Goal: Transaction & Acquisition: Purchase product/service

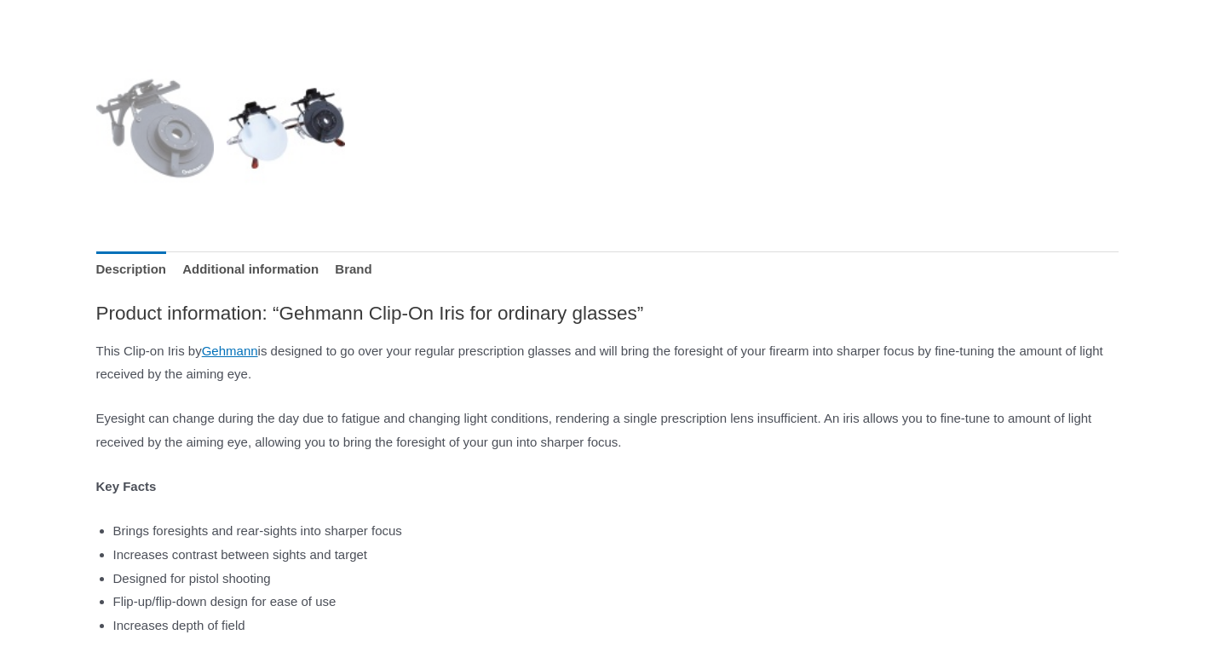
scroll to position [767, 0]
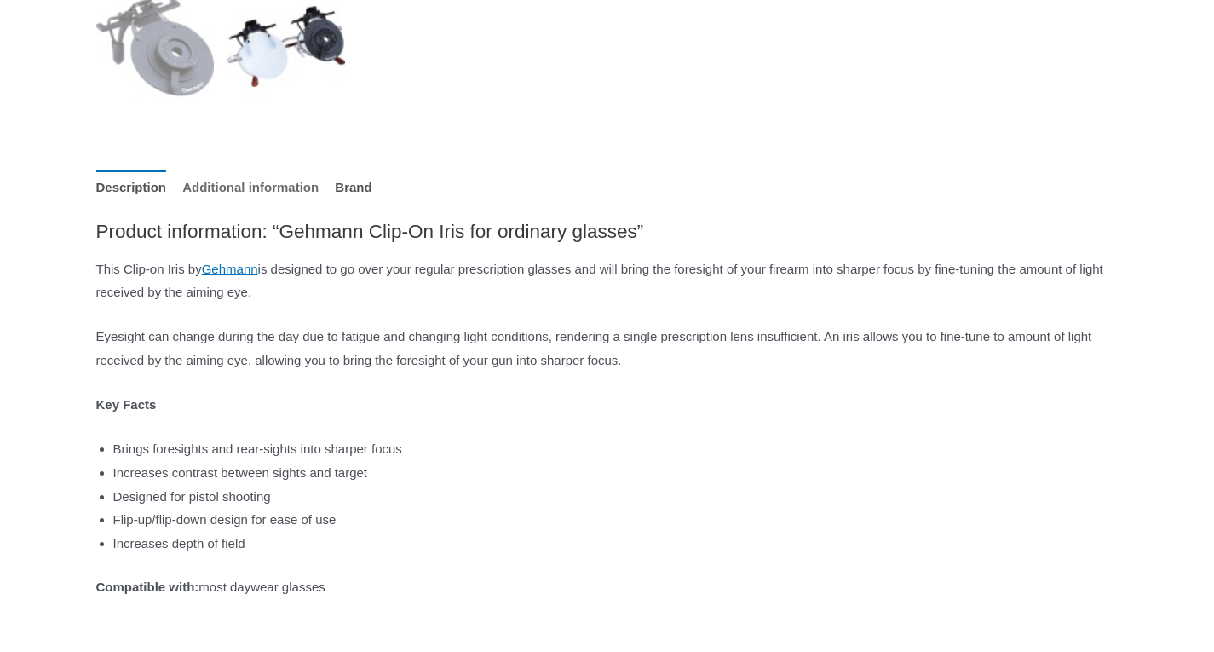
click at [285, 196] on link "Additional information" at bounding box center [250, 188] width 136 height 37
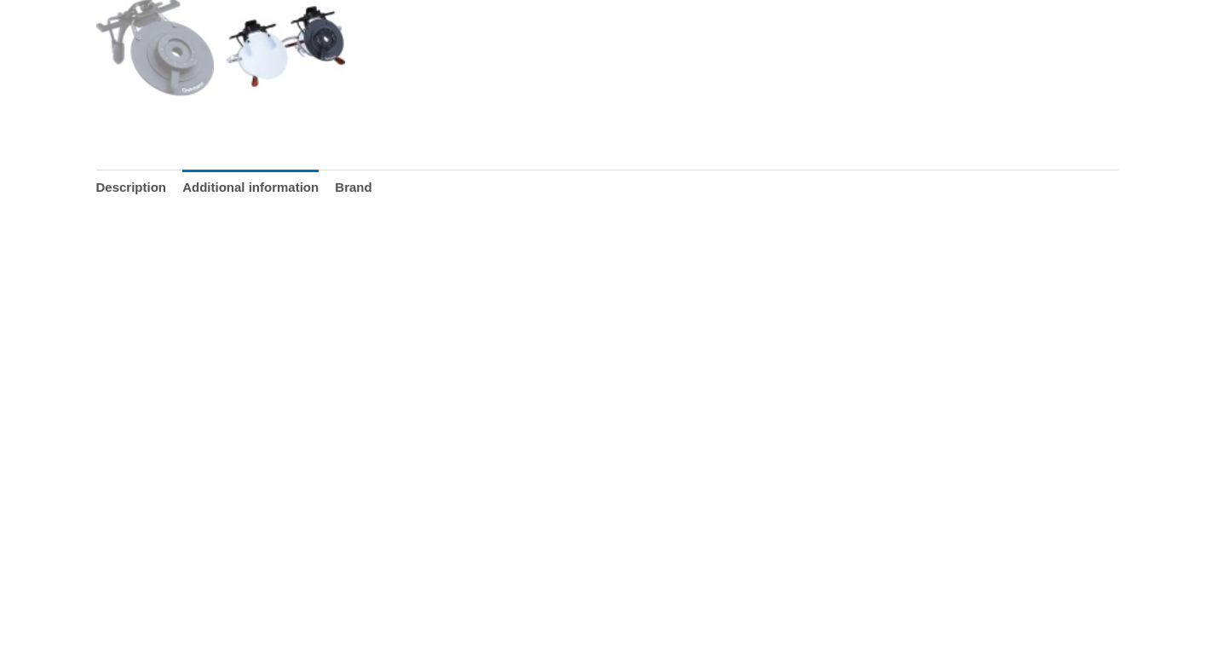
click at [417, 184] on ul "Description Additional information Brand" at bounding box center [607, 188] width 1022 height 37
click at [371, 187] on link "Brand" at bounding box center [353, 188] width 37 height 37
click at [129, 187] on link "Description" at bounding box center [131, 188] width 71 height 37
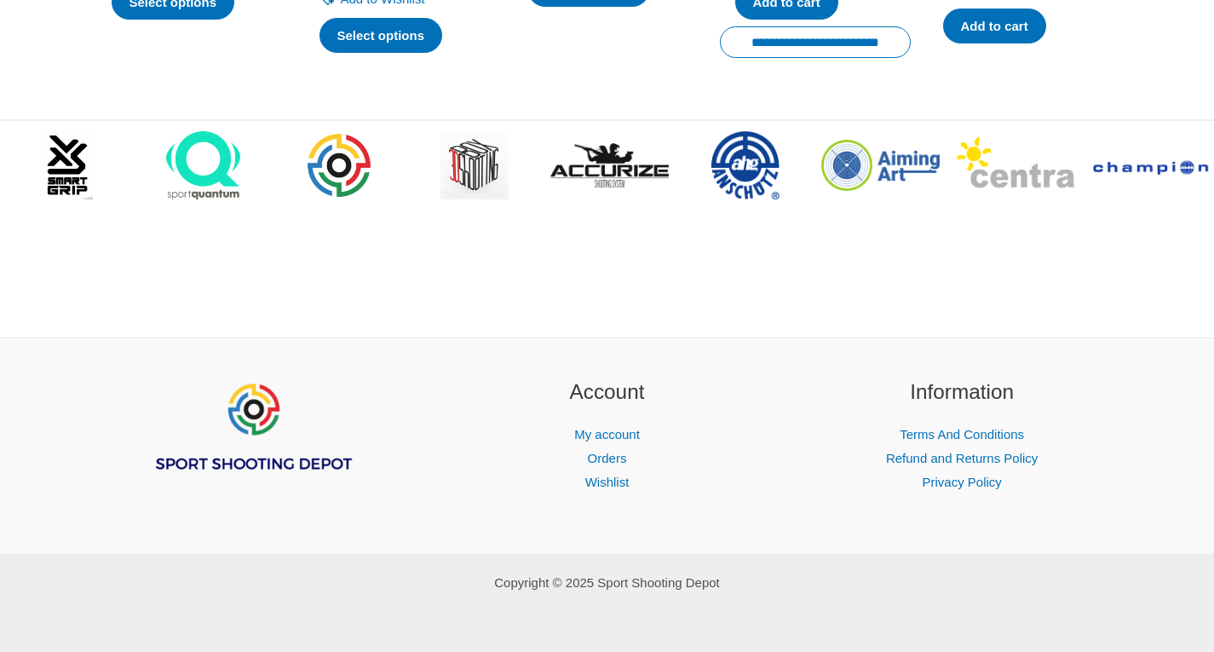
scroll to position [2919, 0]
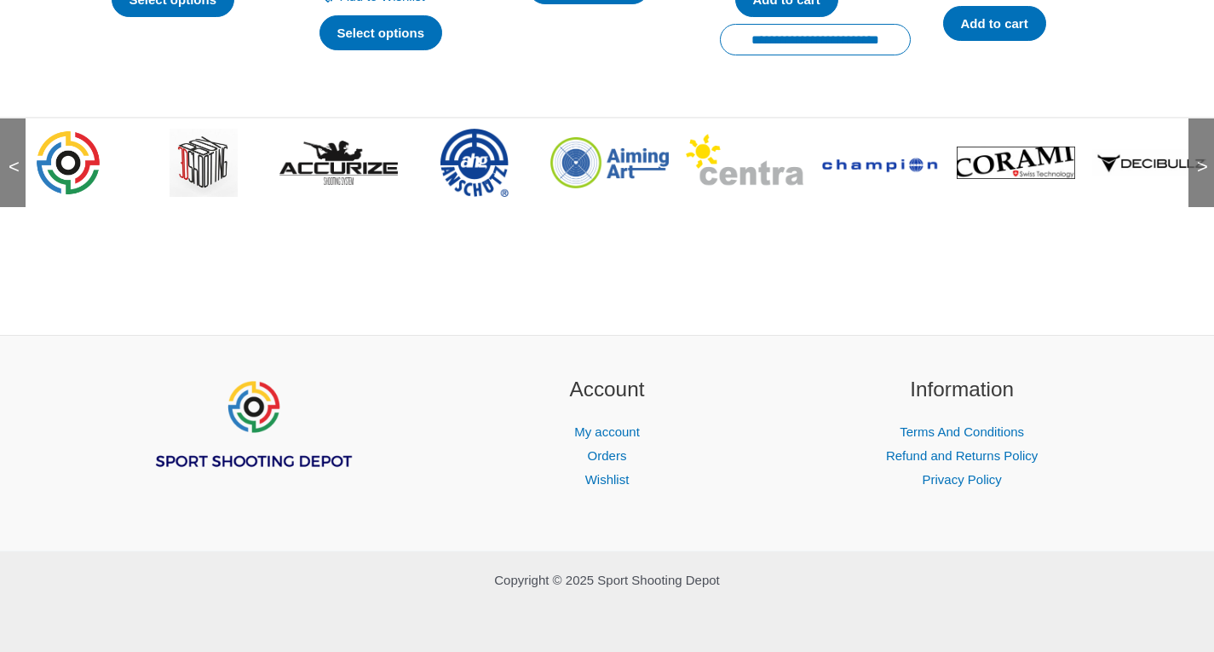
click at [1203, 158] on span ">" at bounding box center [1196, 149] width 17 height 17
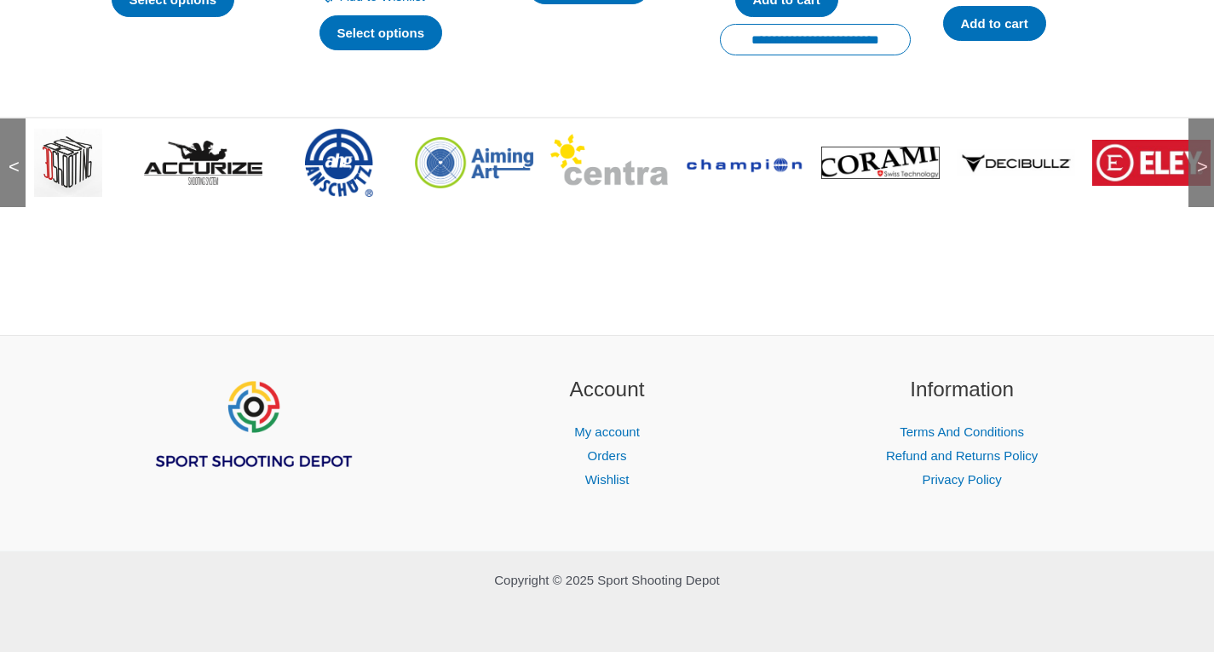
click at [1199, 158] on span ">" at bounding box center [1196, 149] width 17 height 17
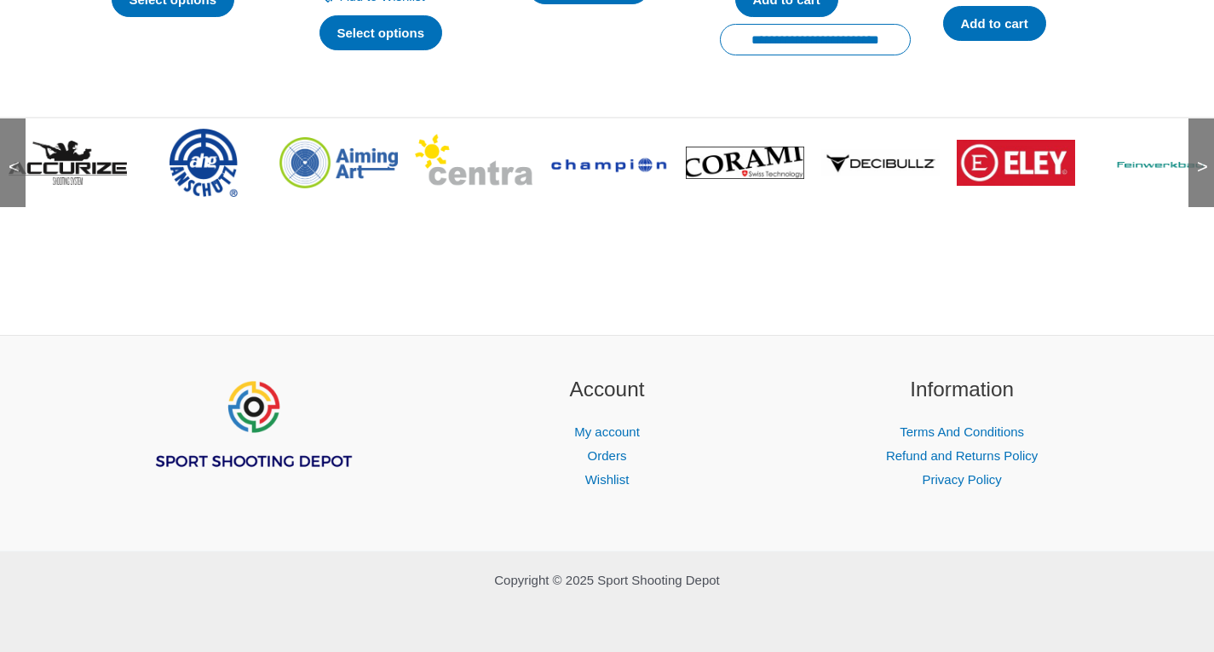
click at [1199, 158] on span ">" at bounding box center [1196, 149] width 17 height 17
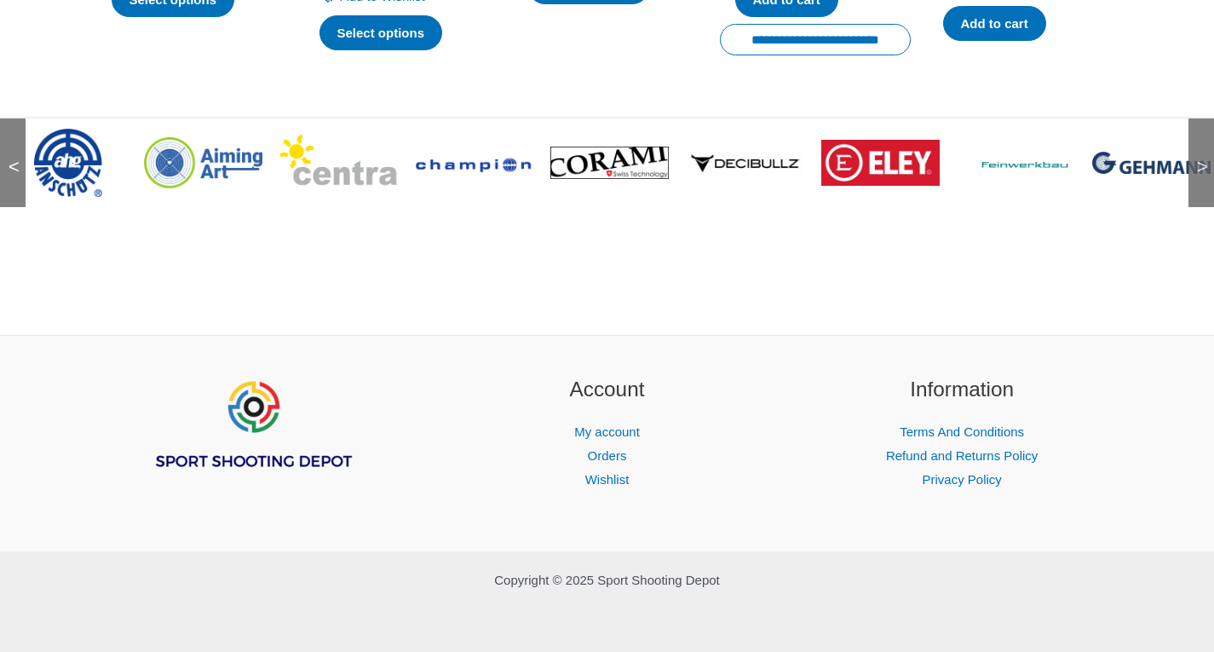
click at [1199, 158] on span ">" at bounding box center [1196, 149] width 17 height 17
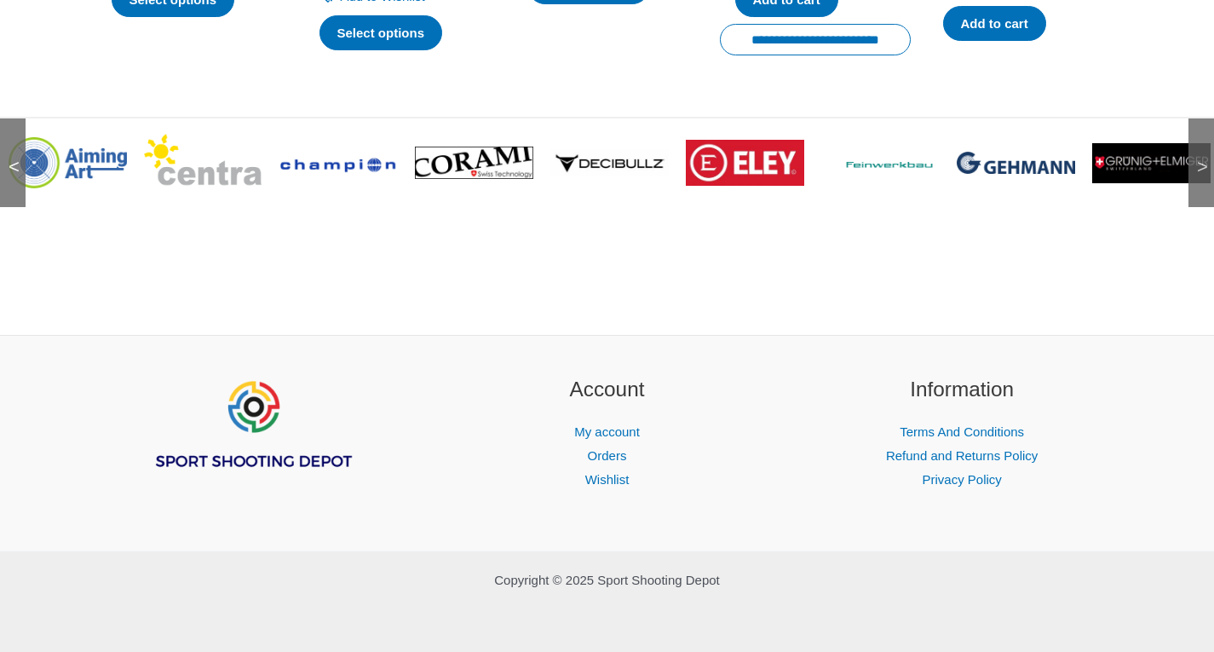
click at [1199, 158] on span ">" at bounding box center [1196, 149] width 17 height 17
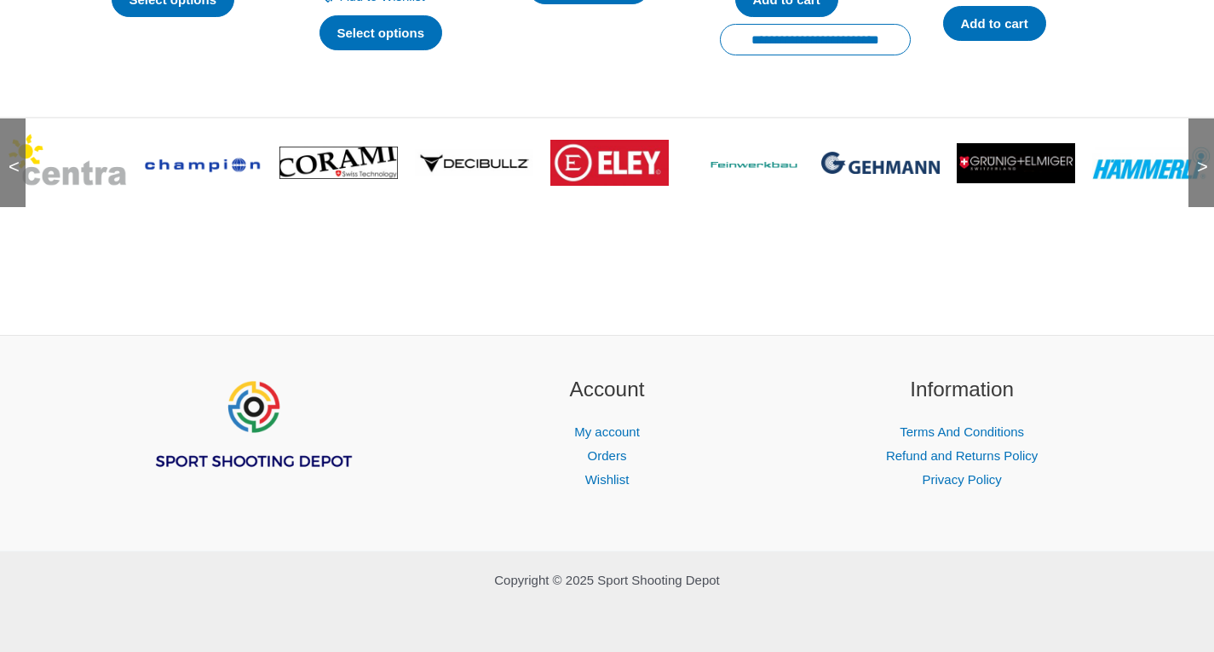
click at [1199, 158] on span ">" at bounding box center [1196, 149] width 17 height 17
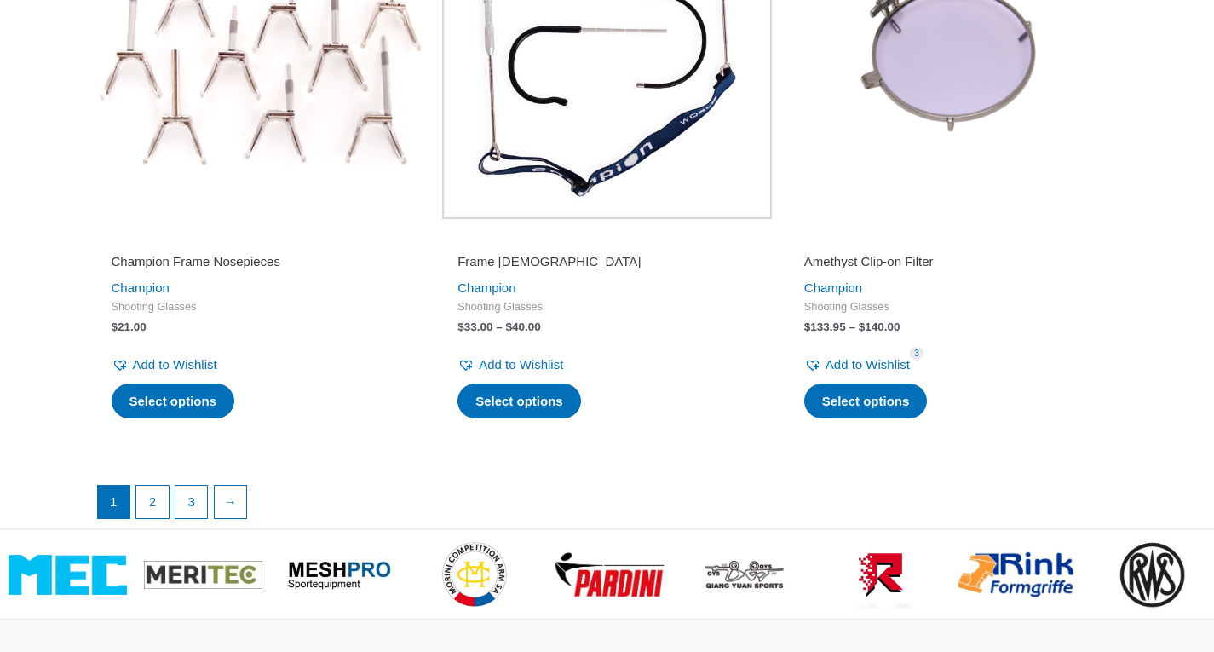
scroll to position [3399, 0]
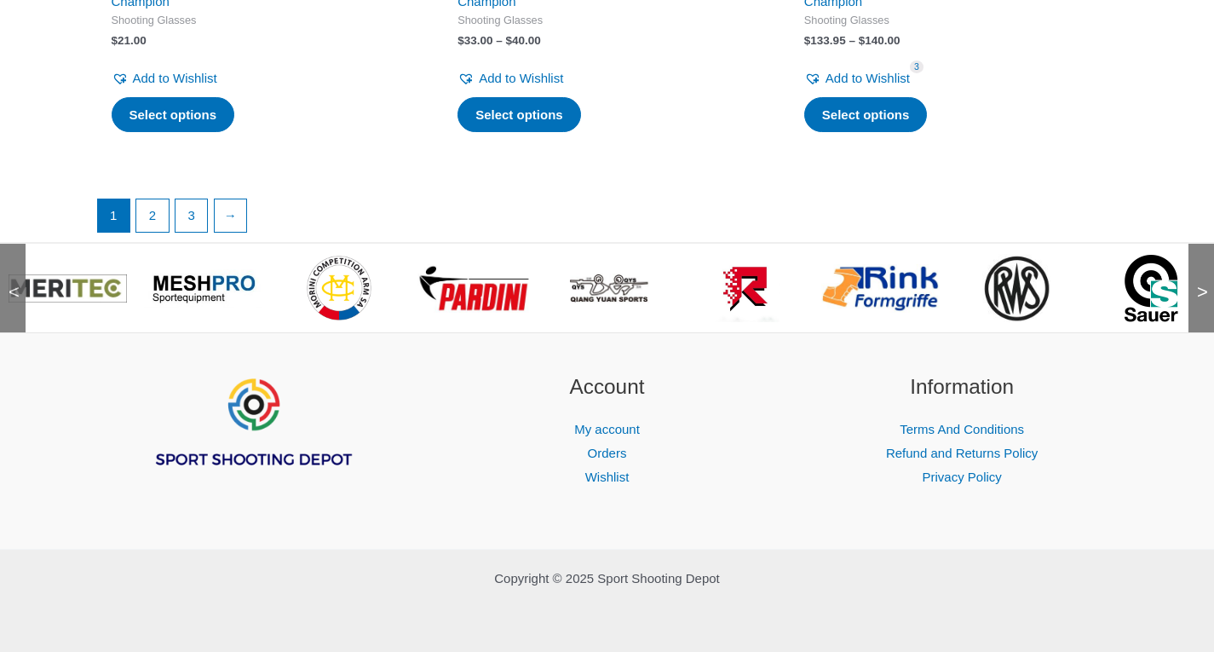
click at [1198, 283] on span ">" at bounding box center [1196, 275] width 17 height 17
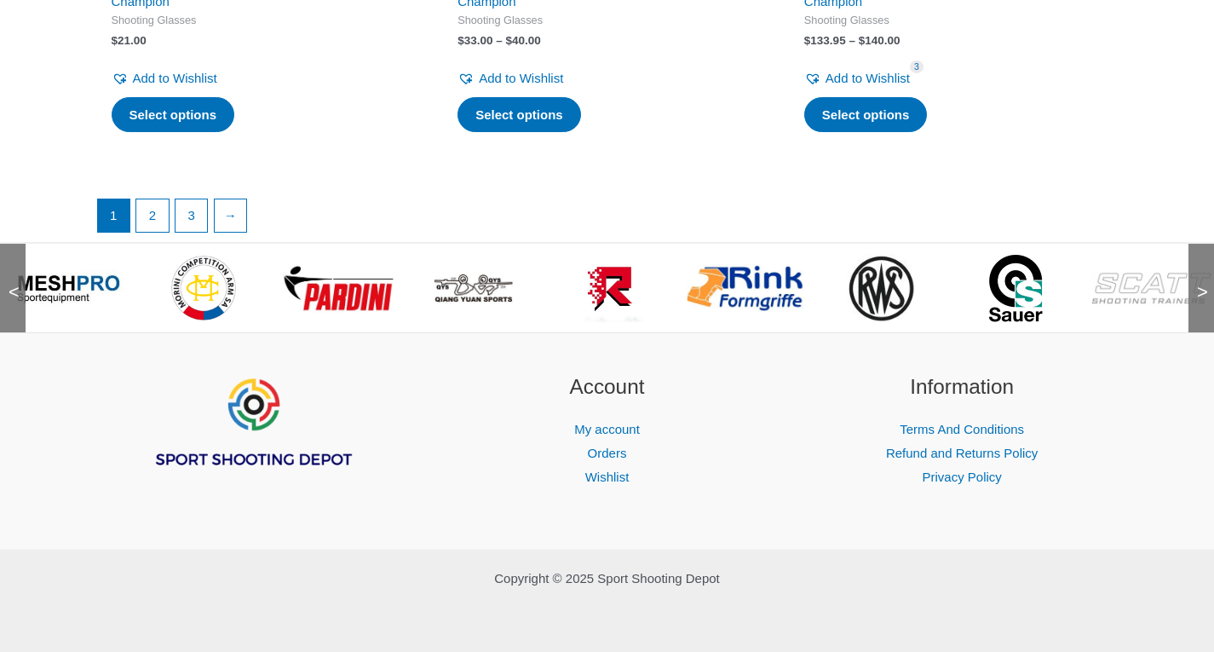
click at [1198, 283] on span ">" at bounding box center [1196, 275] width 17 height 17
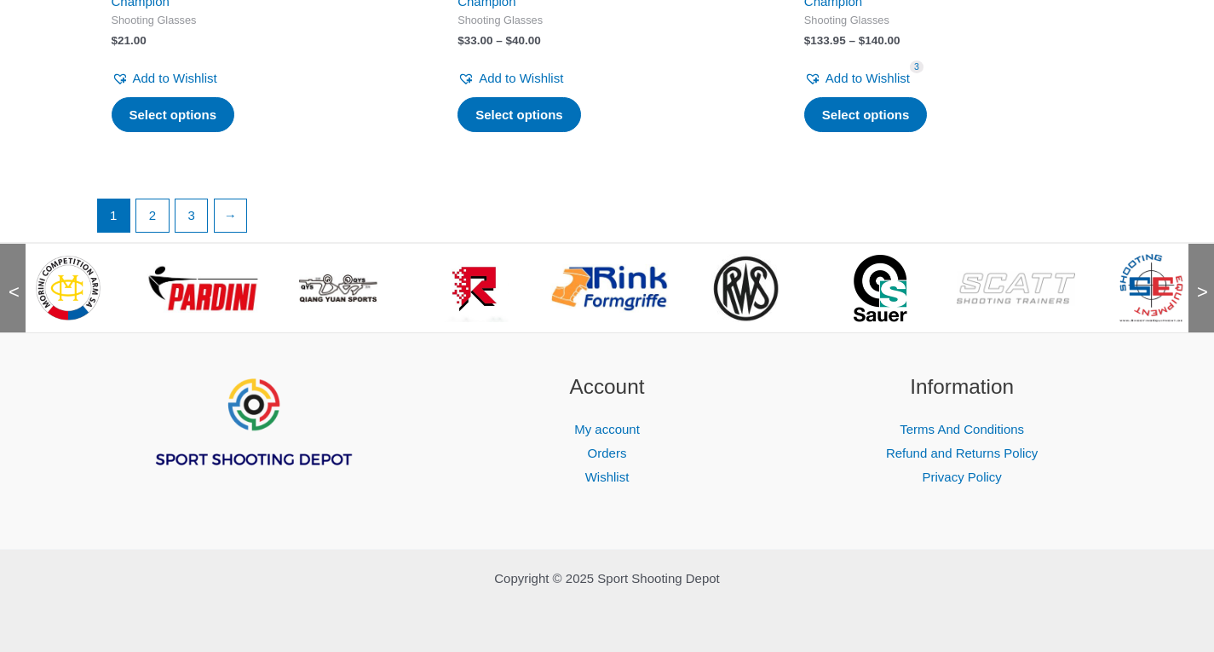
click at [1198, 283] on span ">" at bounding box center [1196, 275] width 17 height 17
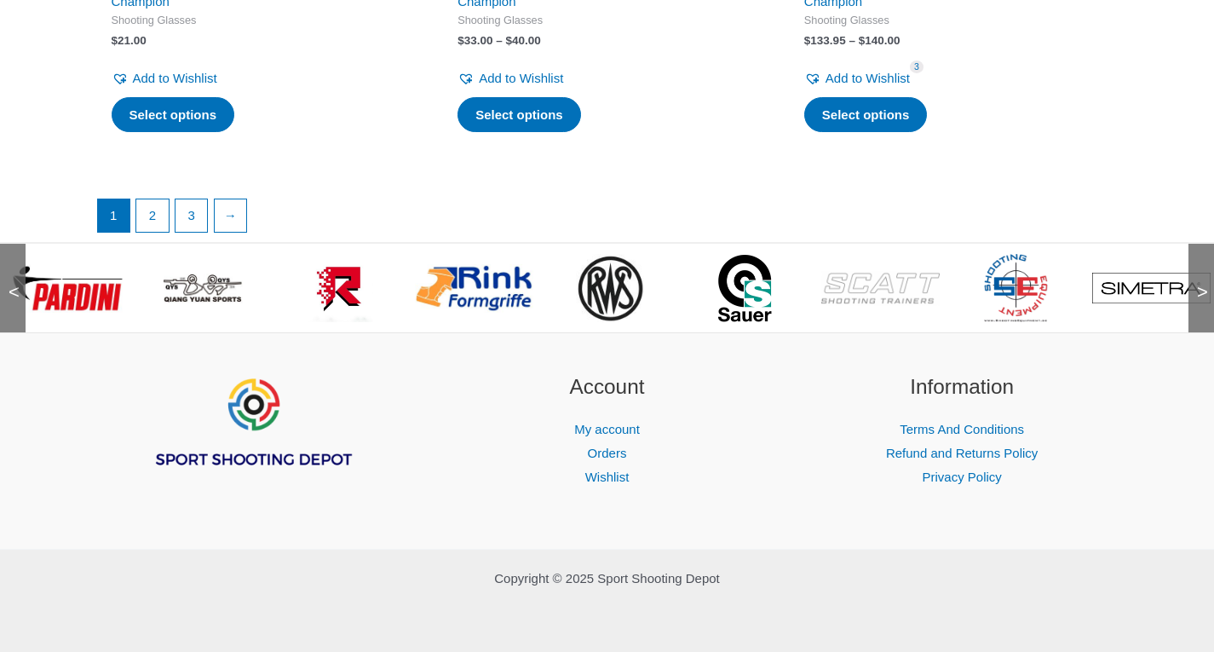
click at [1198, 283] on span ">" at bounding box center [1196, 275] width 17 height 17
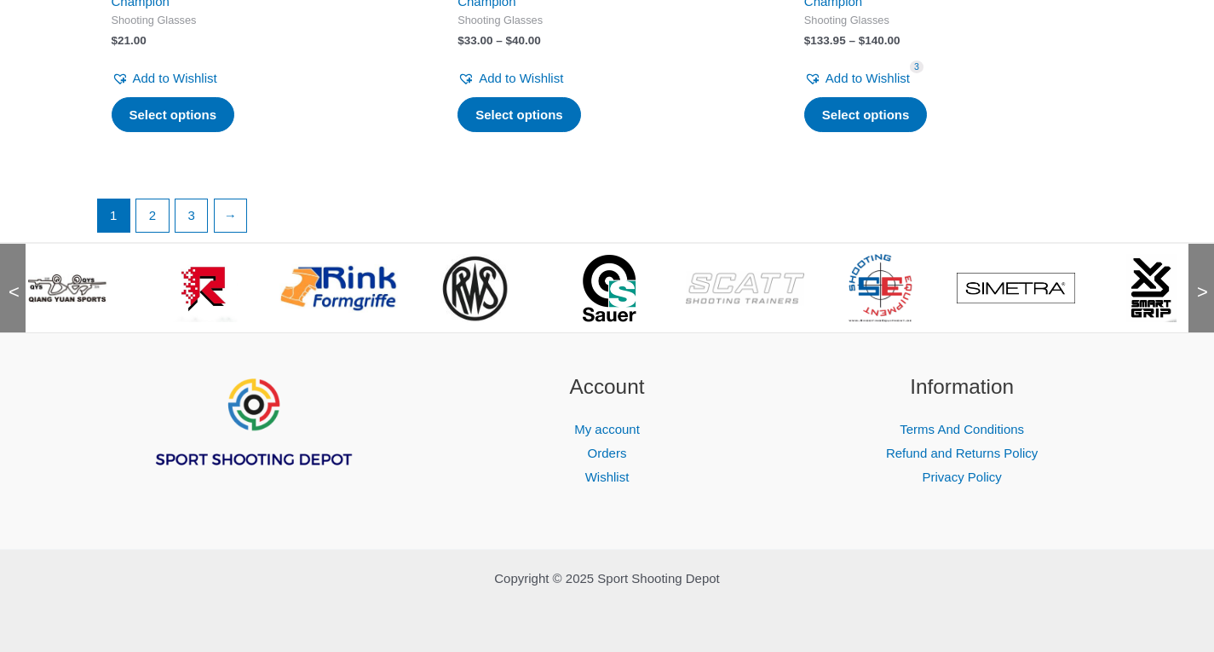
click at [1198, 283] on span ">" at bounding box center [1196, 275] width 17 height 17
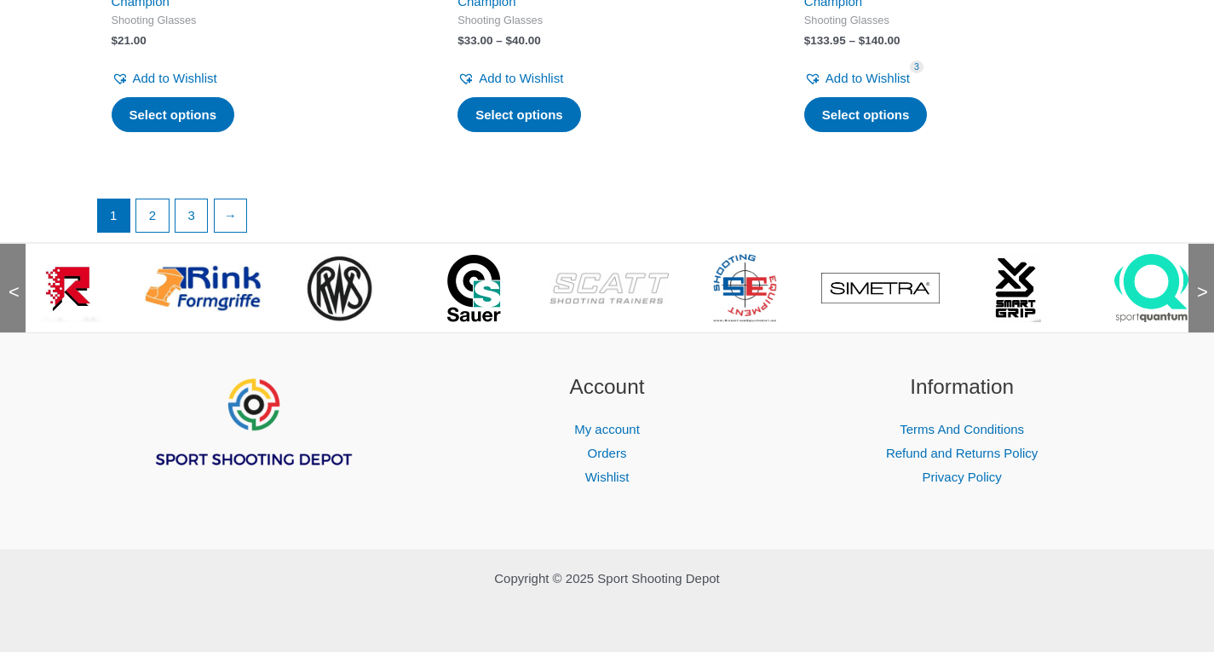
click at [1198, 283] on span ">" at bounding box center [1196, 275] width 17 height 17
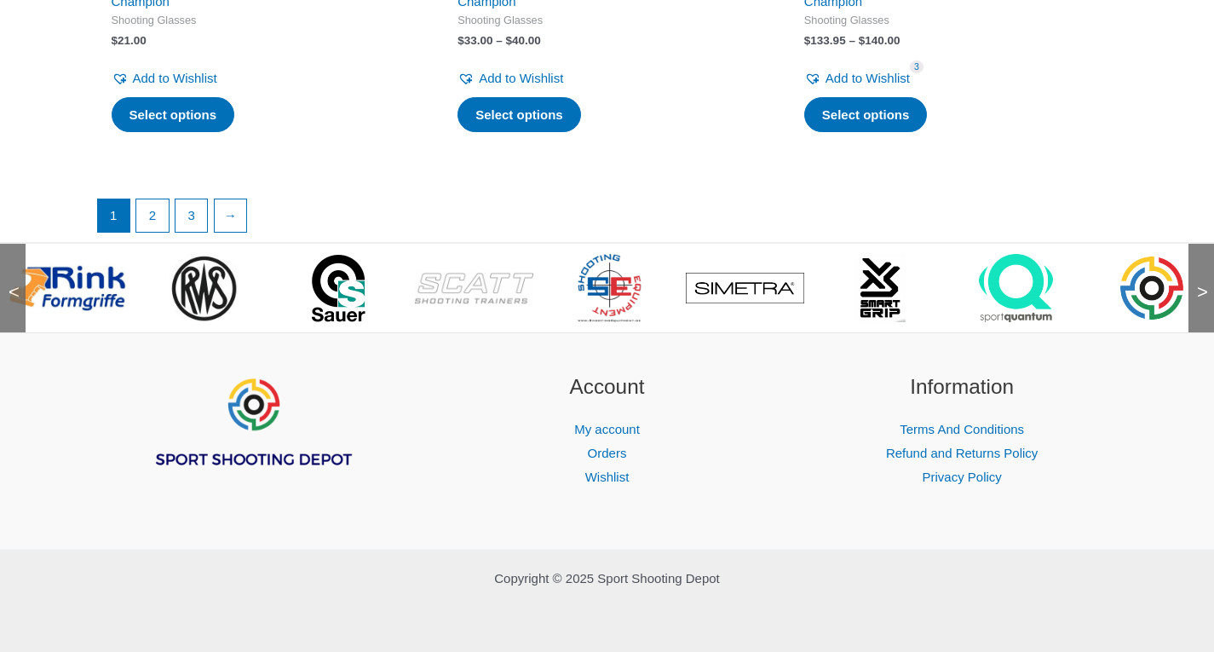
click at [1198, 283] on span ">" at bounding box center [1196, 275] width 17 height 17
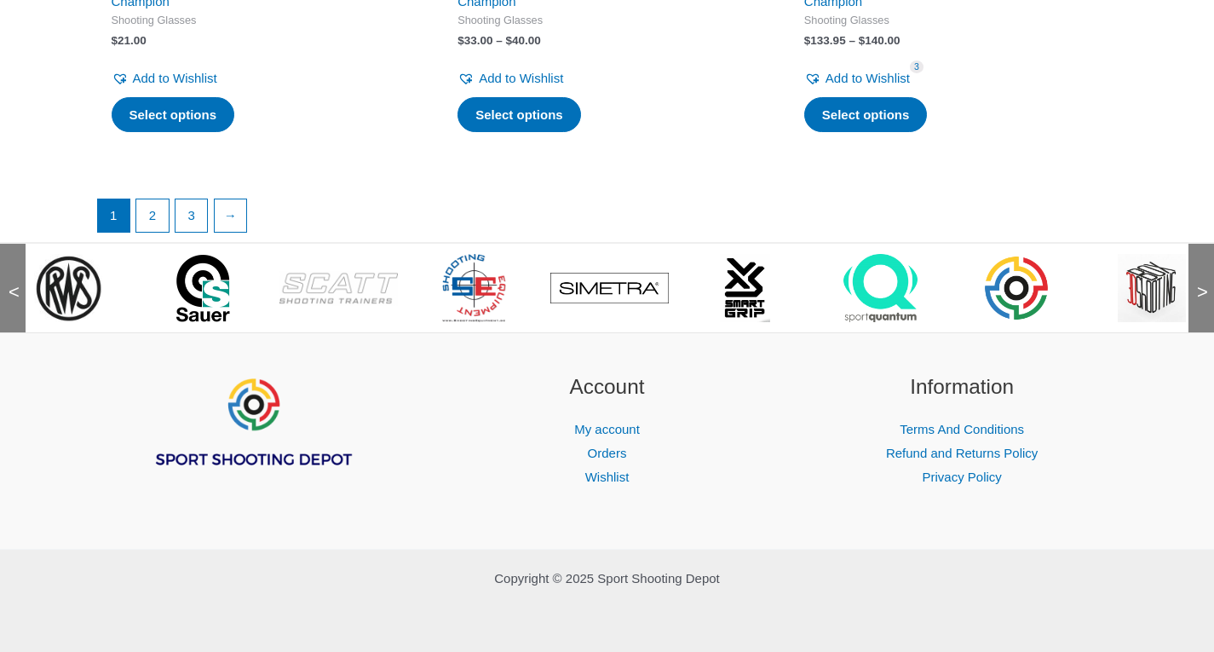
click at [1198, 283] on span ">" at bounding box center [1196, 275] width 17 height 17
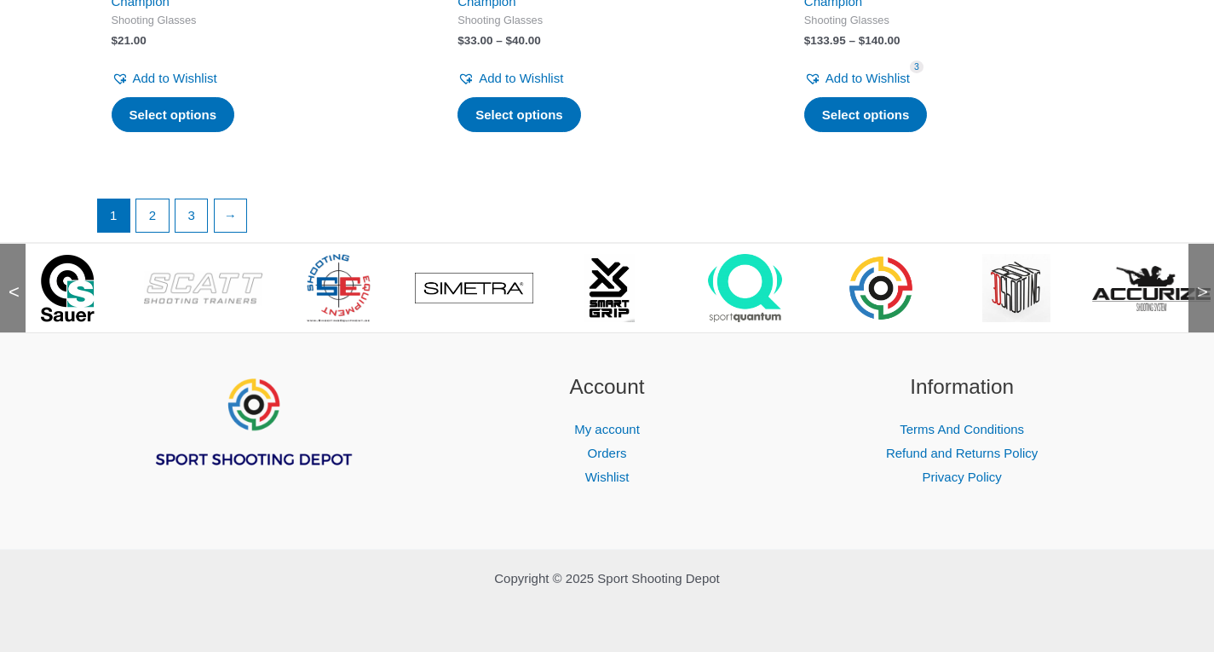
click at [1198, 283] on span ">" at bounding box center [1196, 275] width 17 height 17
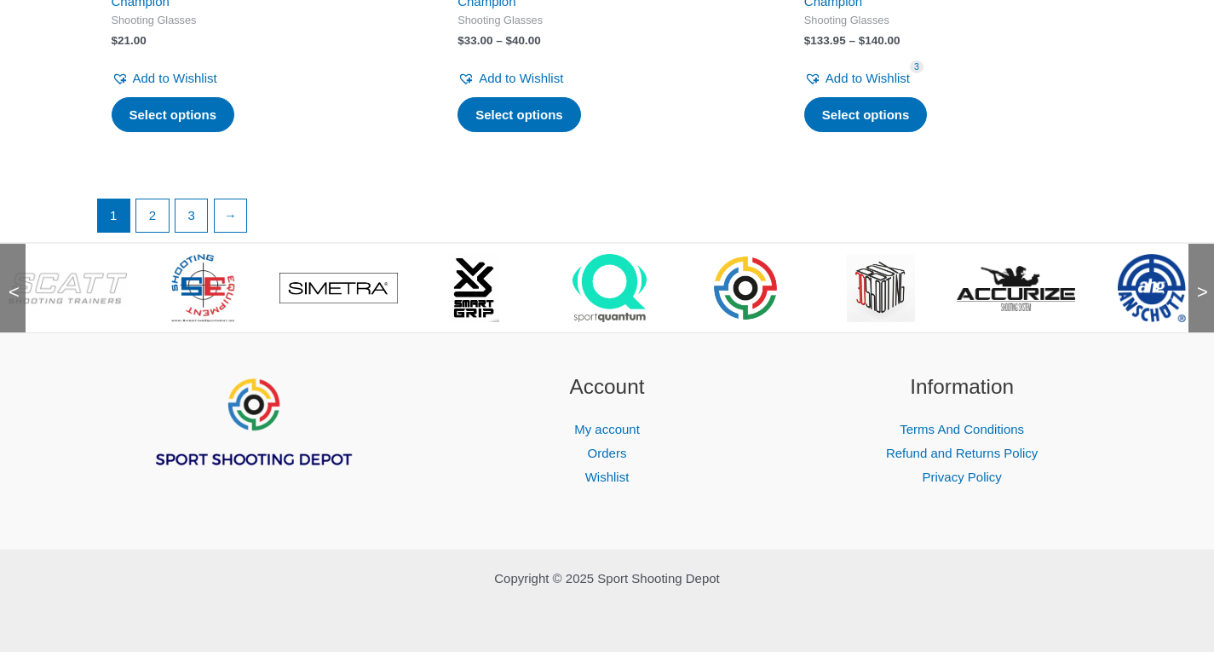
click at [1198, 283] on span ">" at bounding box center [1196, 275] width 17 height 17
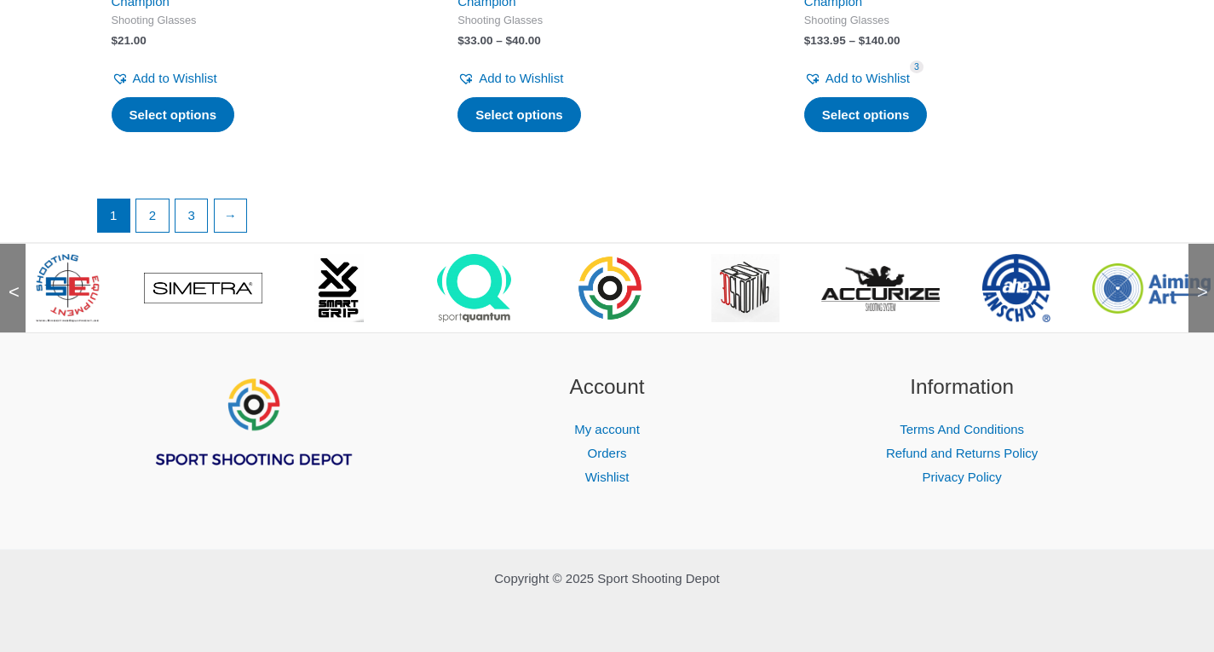
click at [1198, 283] on span ">" at bounding box center [1196, 275] width 17 height 17
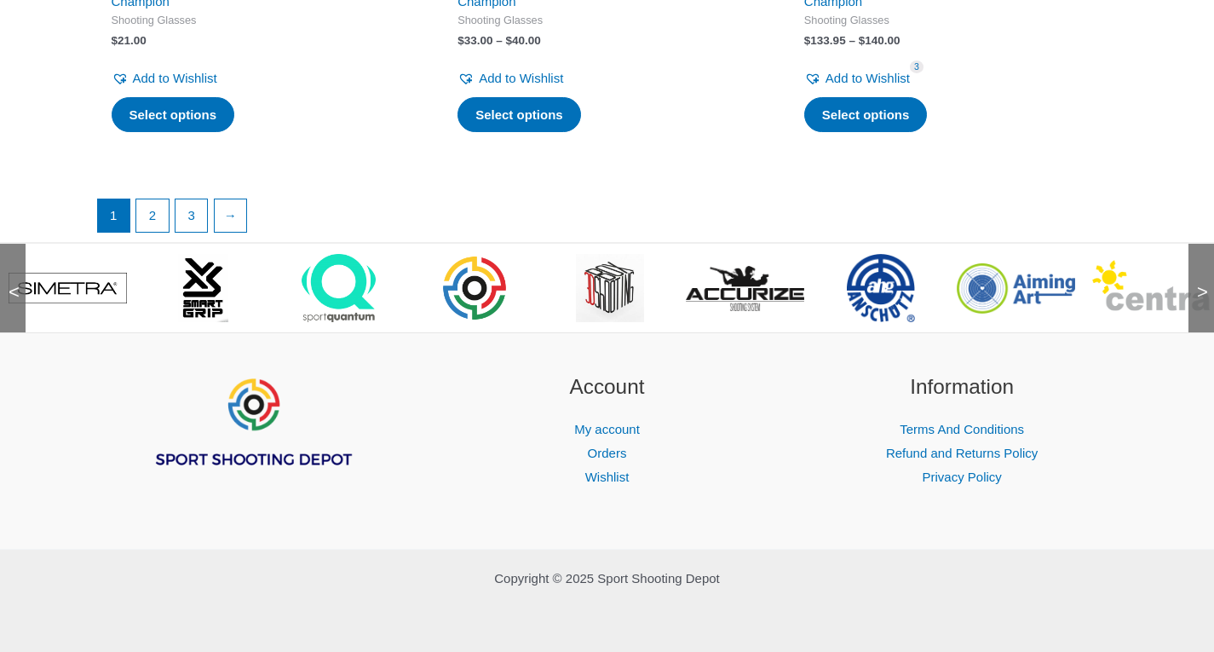
click at [1198, 283] on span ">" at bounding box center [1196, 275] width 17 height 17
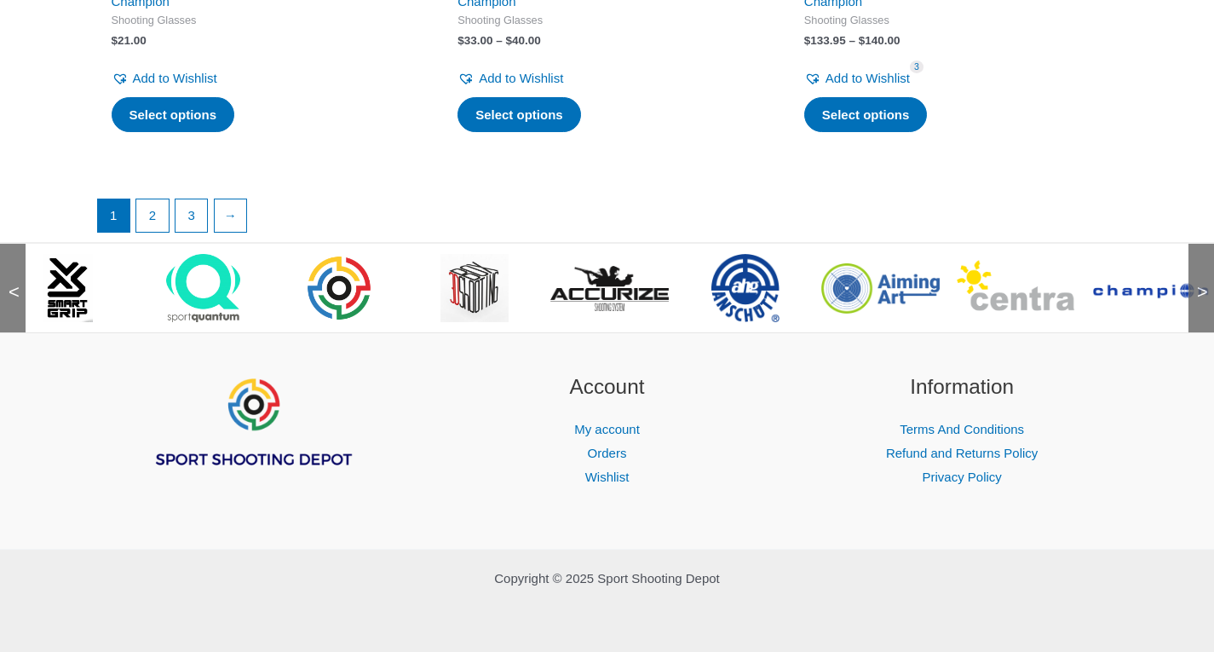
click at [1198, 283] on span ">" at bounding box center [1196, 275] width 17 height 17
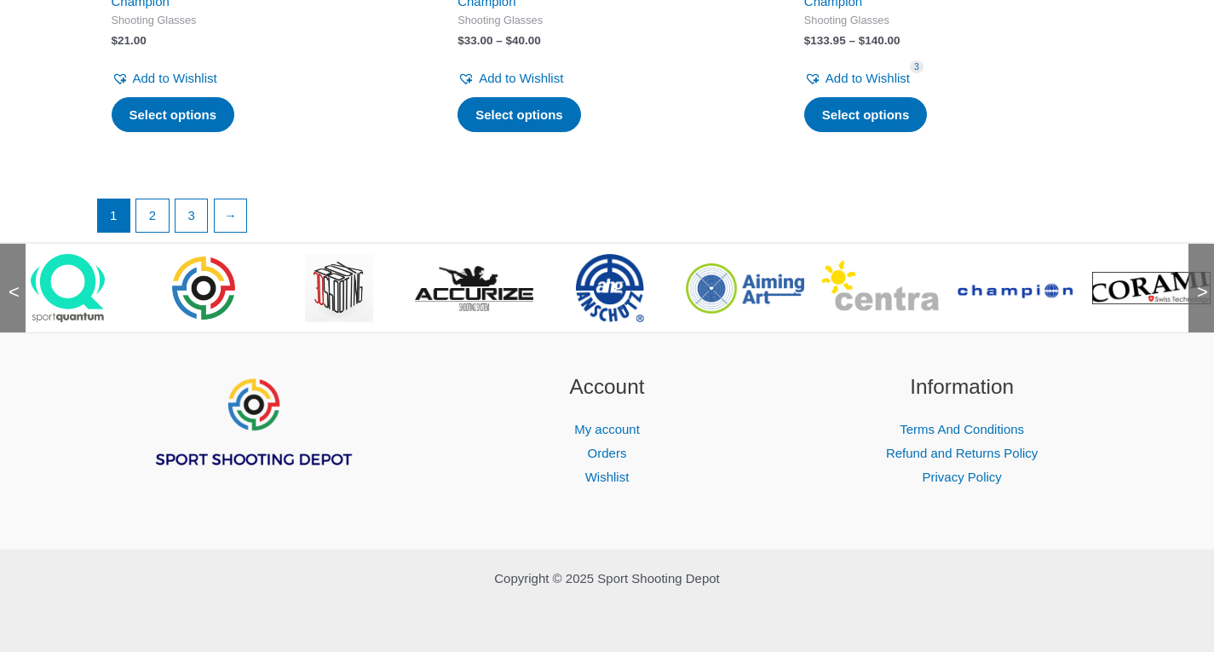
click at [1198, 283] on span ">" at bounding box center [1196, 275] width 17 height 17
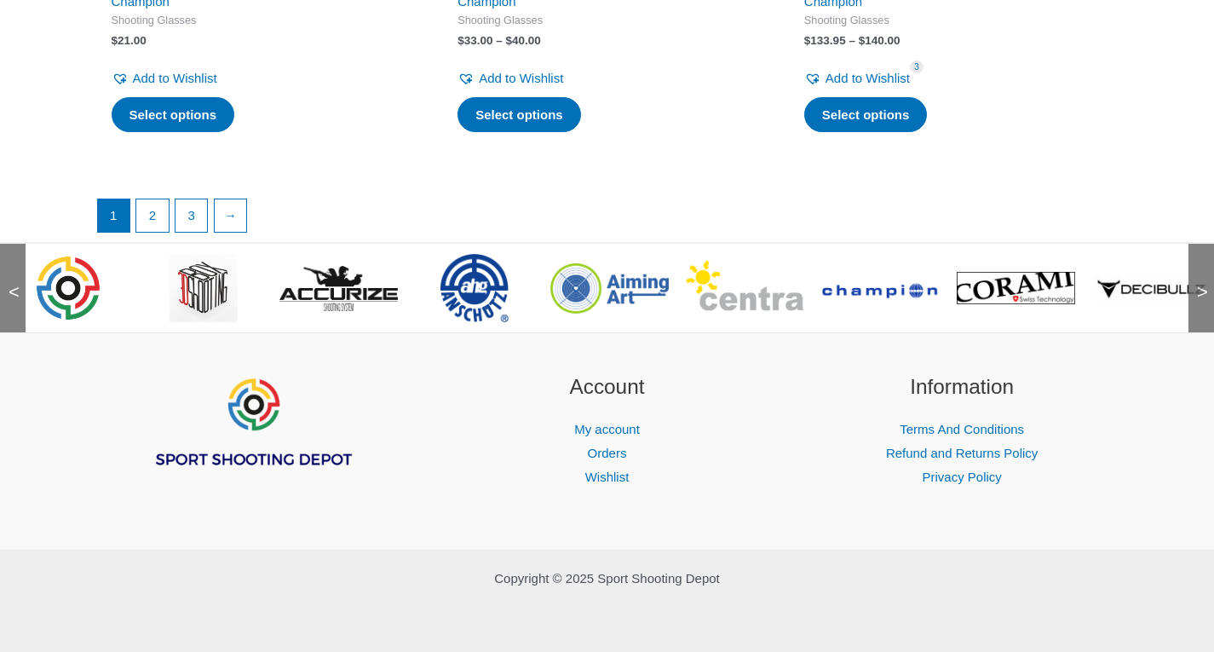
click at [1198, 283] on span ">" at bounding box center [1196, 275] width 17 height 17
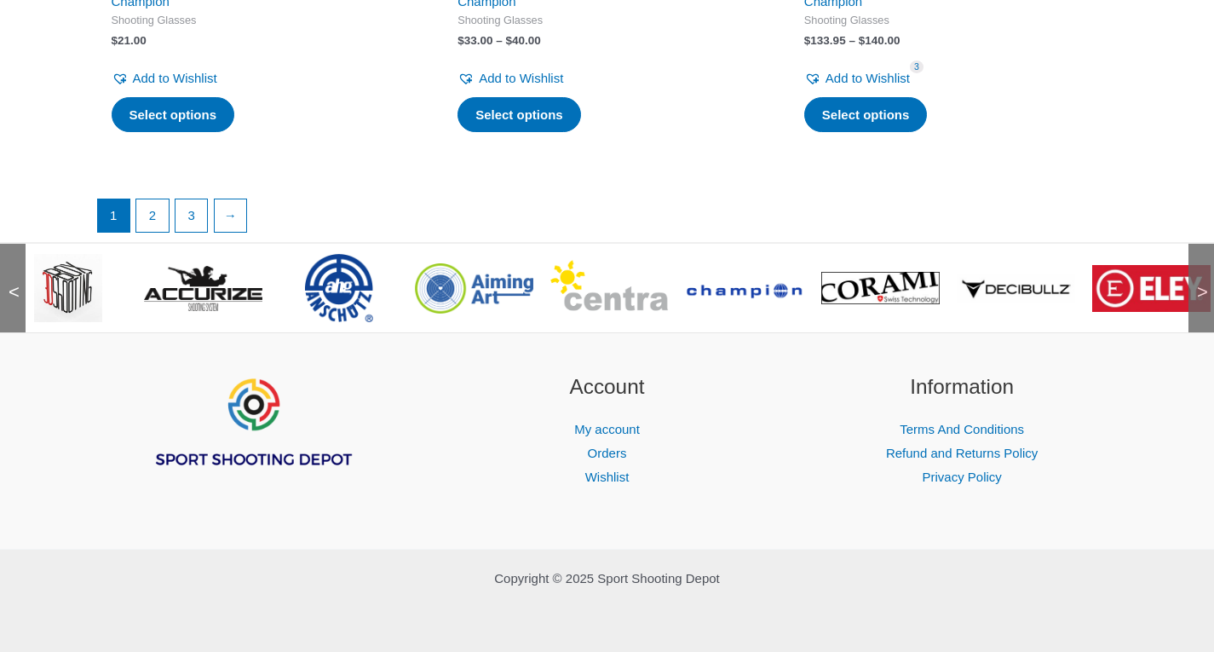
click at [1198, 283] on span ">" at bounding box center [1196, 275] width 17 height 17
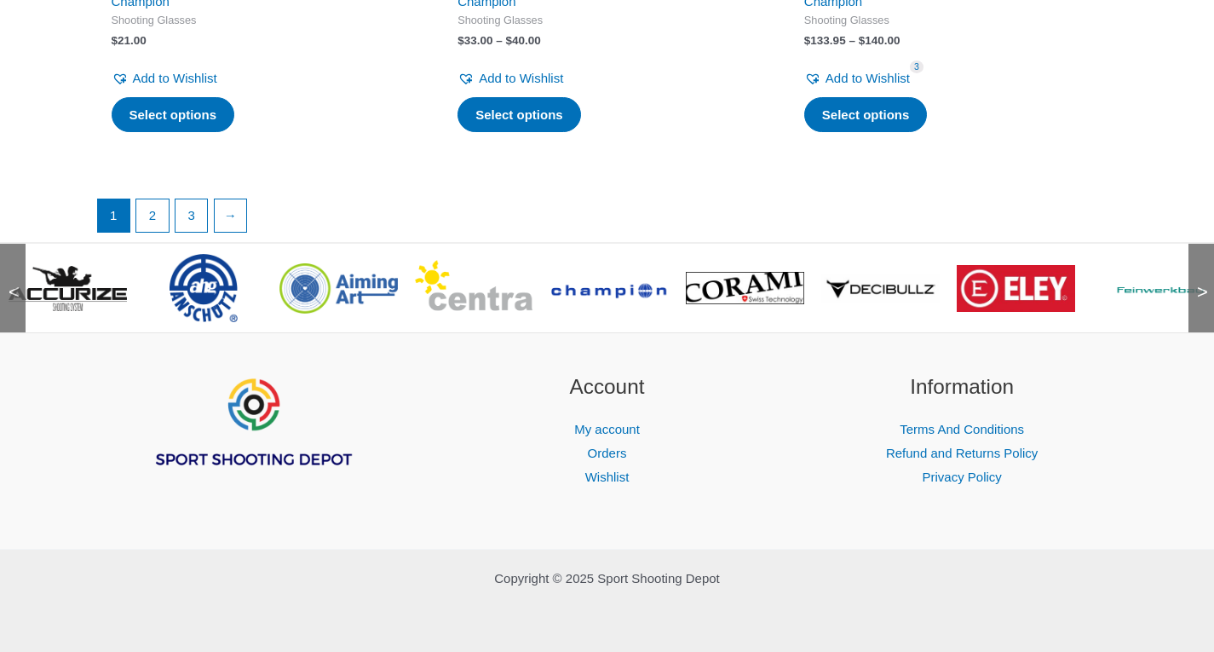
click at [1198, 283] on span ">" at bounding box center [1196, 275] width 17 height 17
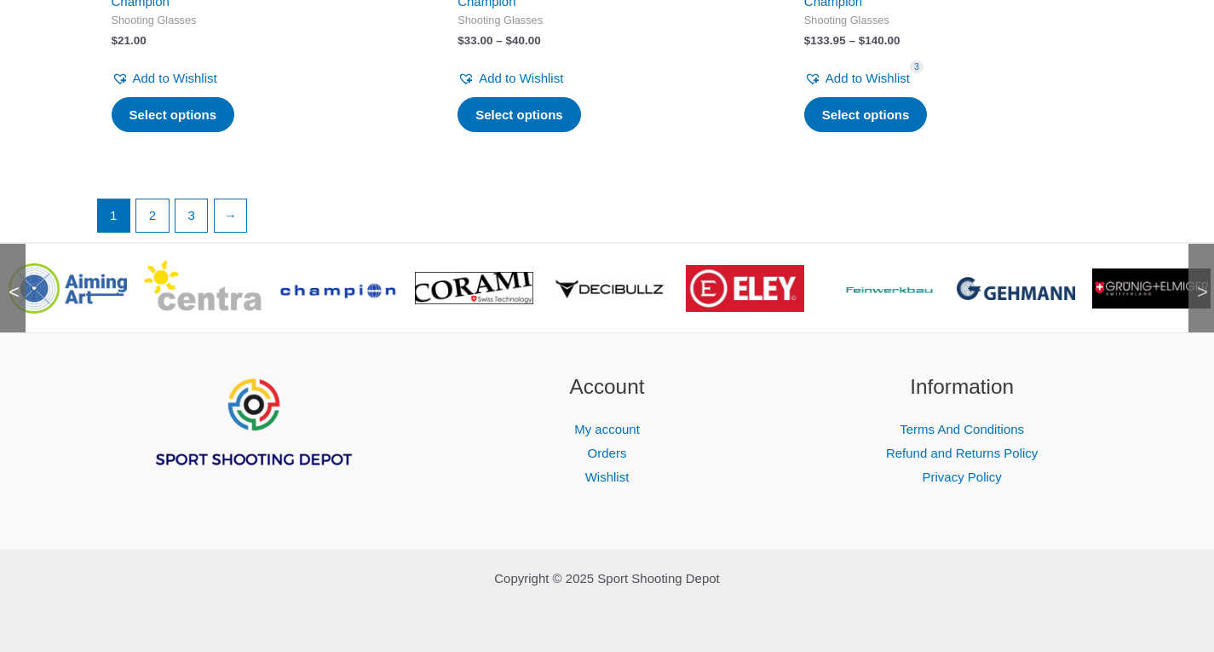
click at [1199, 282] on span ">" at bounding box center [1196, 275] width 17 height 17
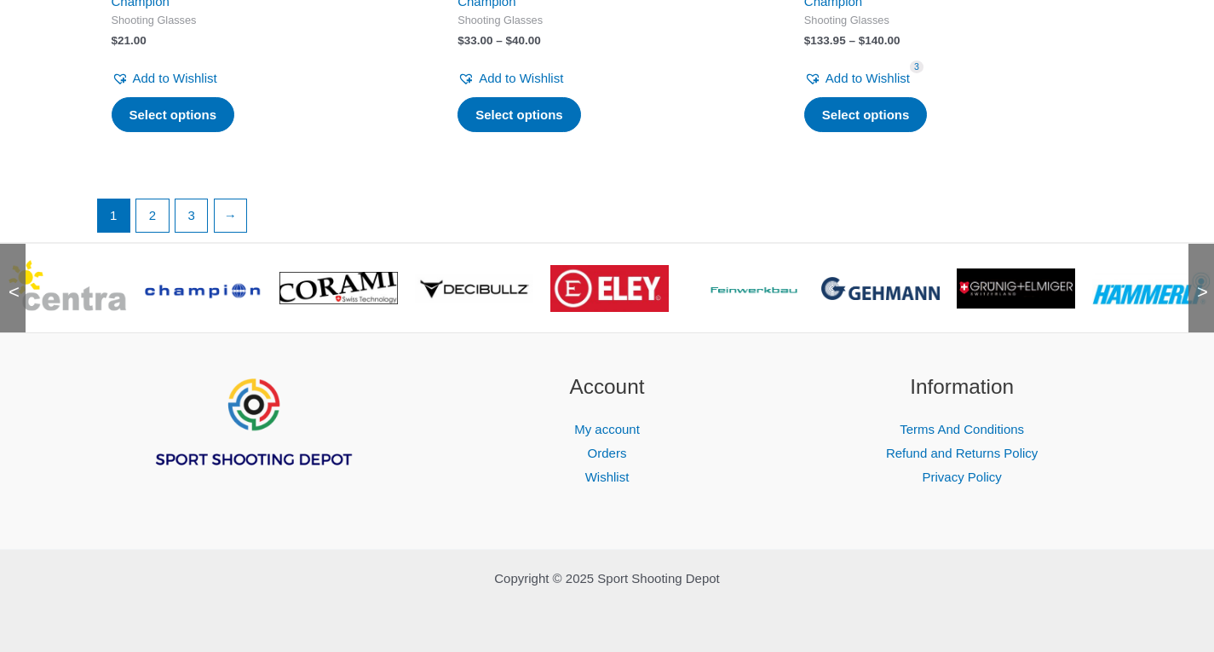
click at [1199, 282] on span ">" at bounding box center [1196, 275] width 17 height 17
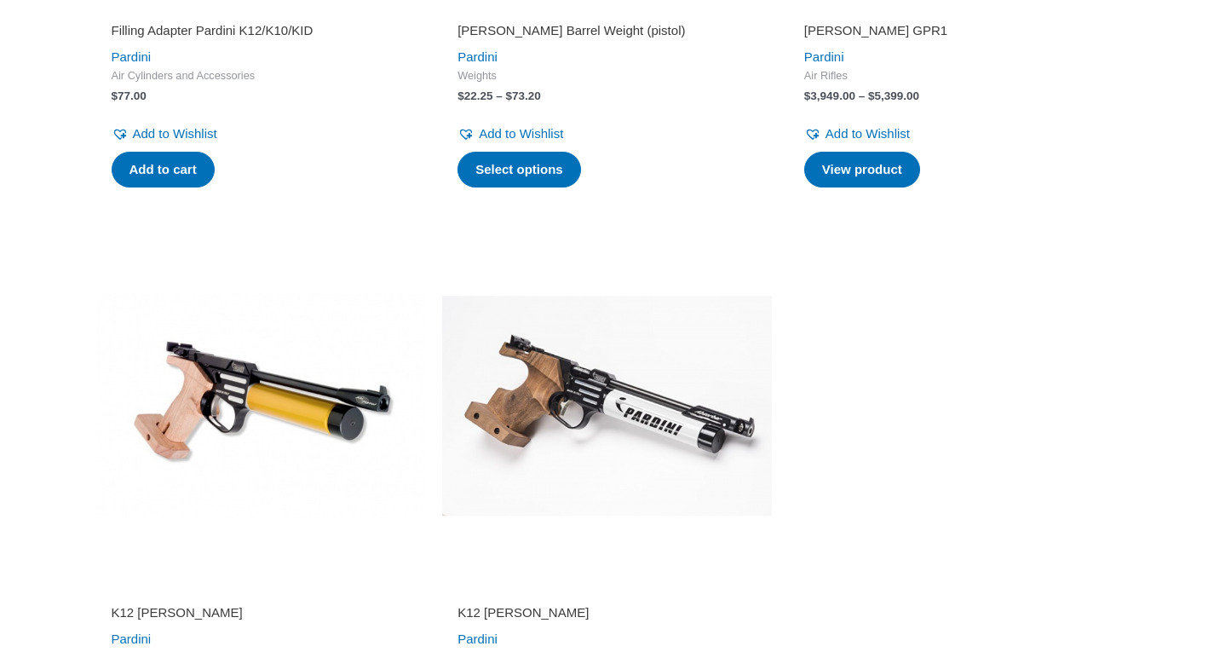
scroll to position [1874, 0]
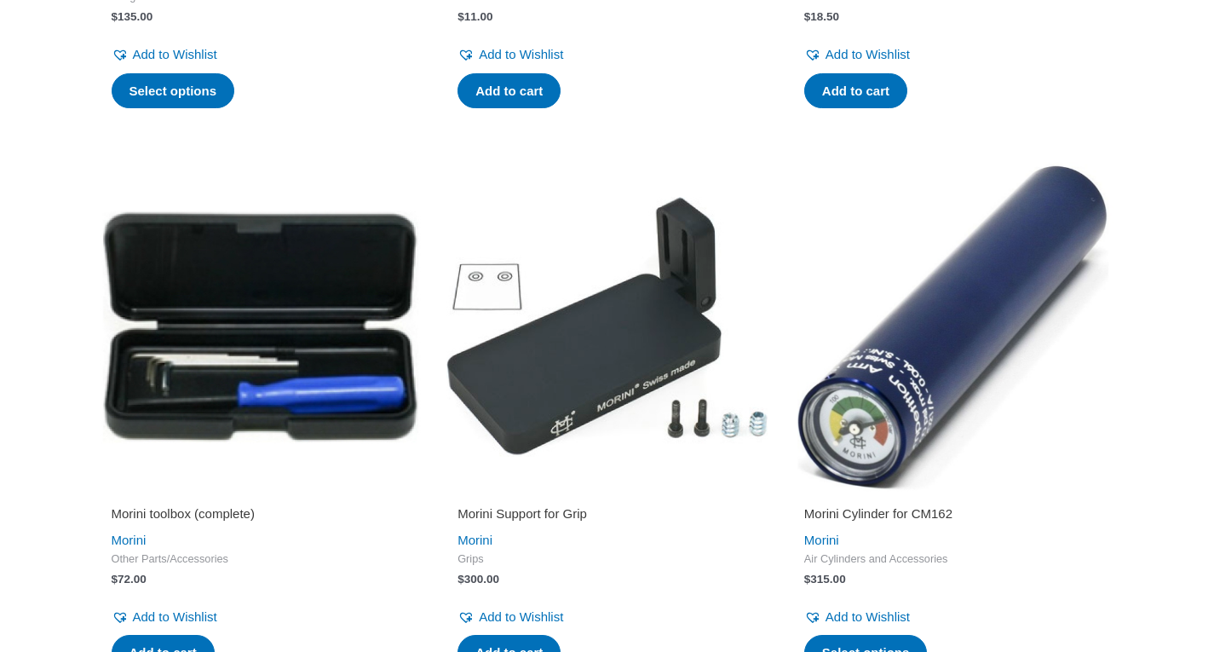
scroll to position [2811, 0]
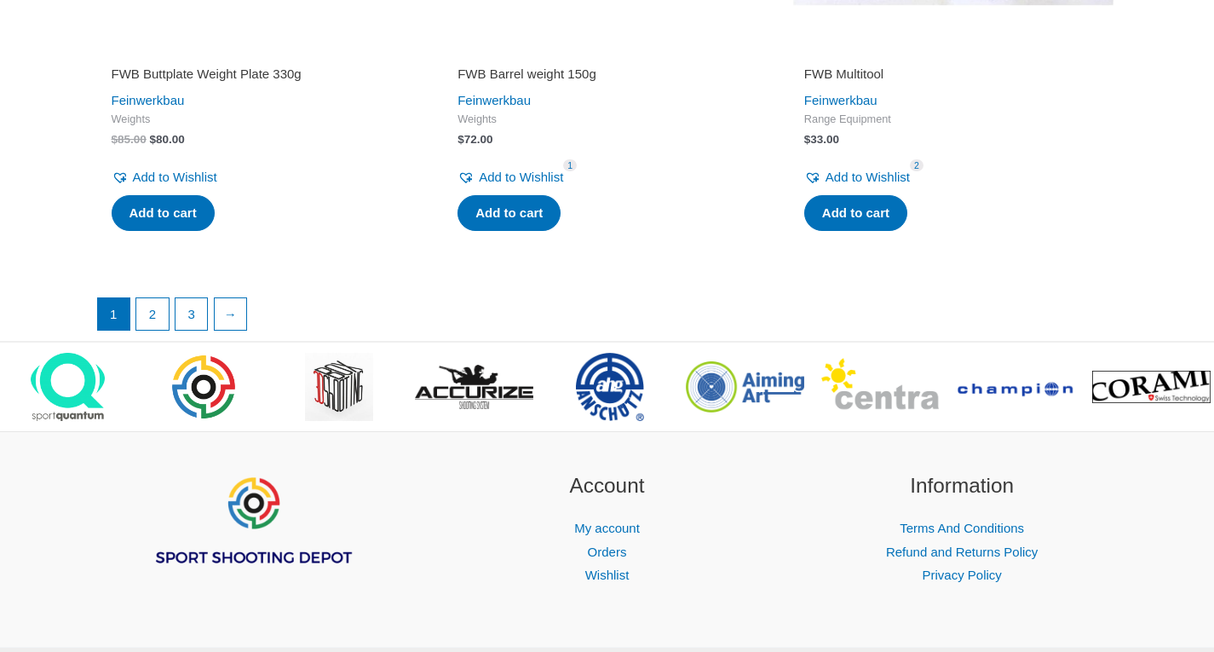
scroll to position [3625, 0]
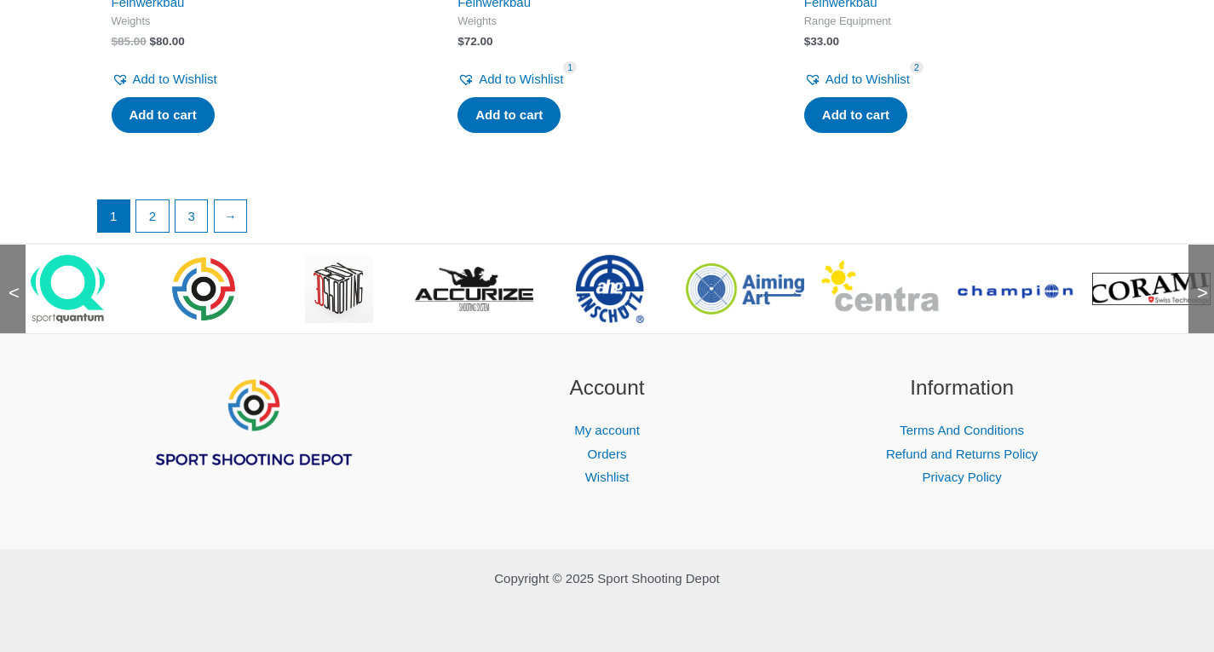
click at [1198, 280] on span ">" at bounding box center [1196, 275] width 17 height 17
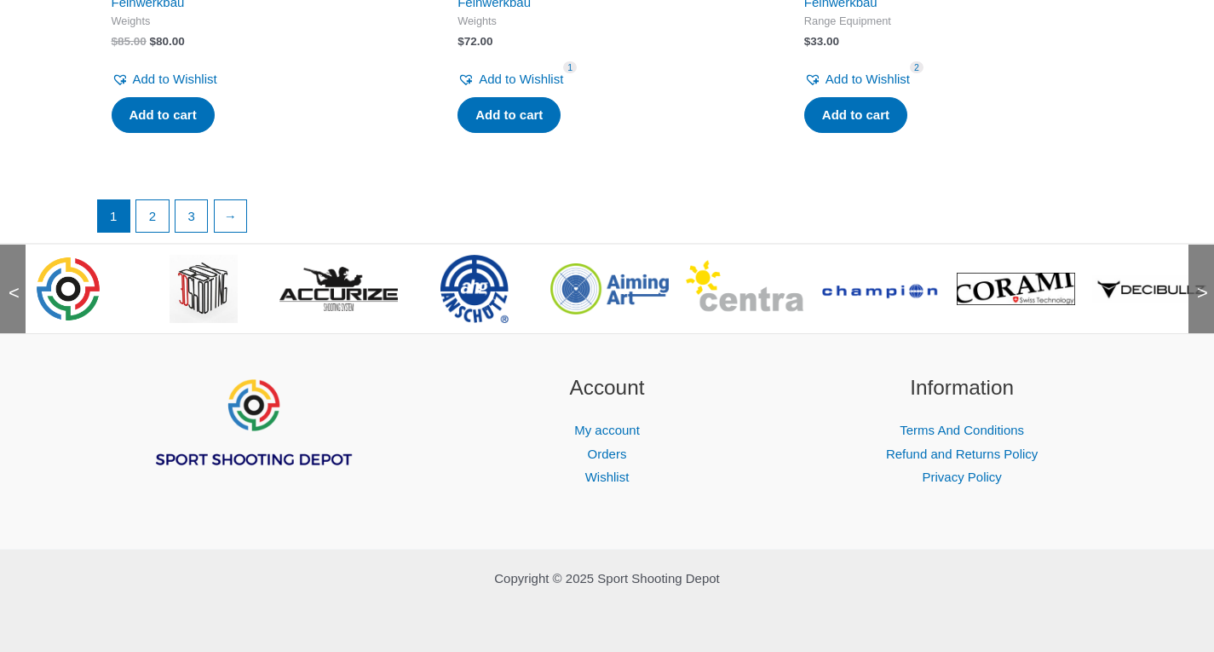
click at [1198, 280] on span ">" at bounding box center [1196, 275] width 17 height 17
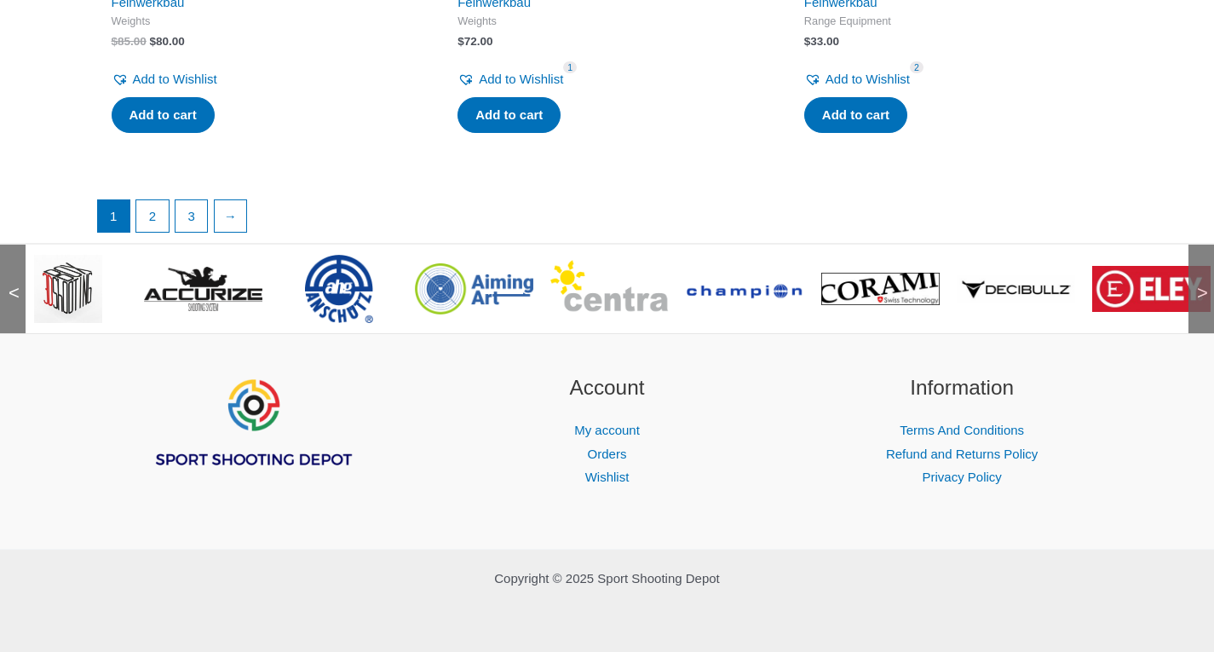
click at [1198, 280] on span ">" at bounding box center [1196, 275] width 17 height 17
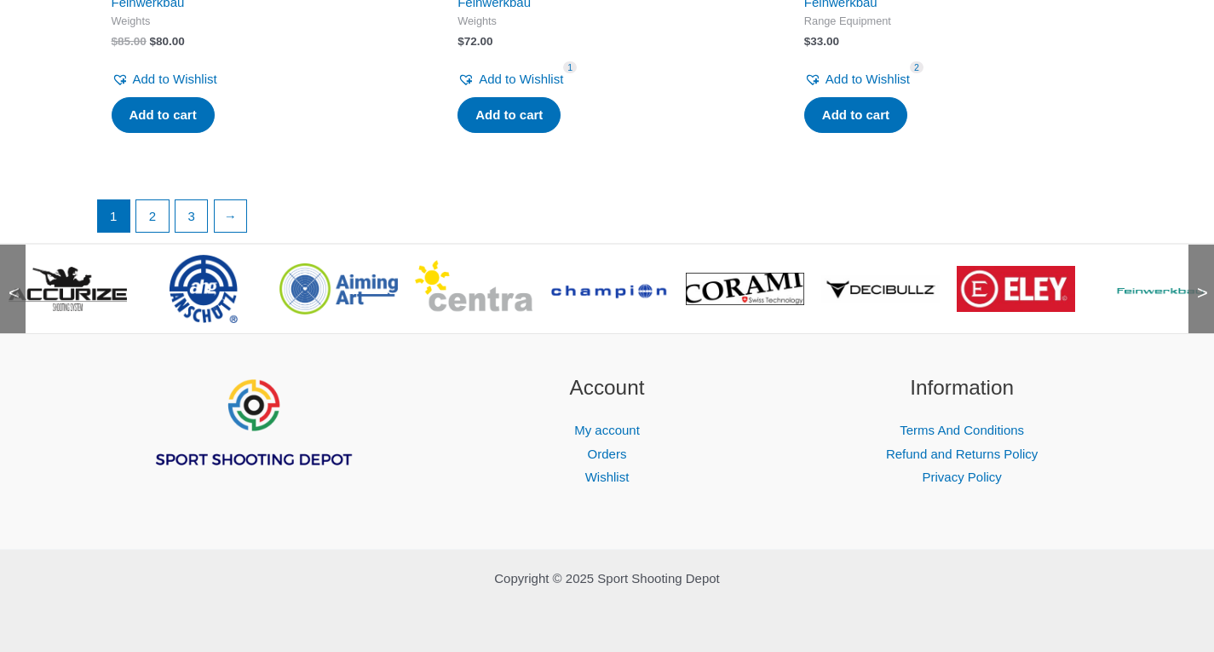
click at [1198, 280] on span ">" at bounding box center [1196, 275] width 17 height 17
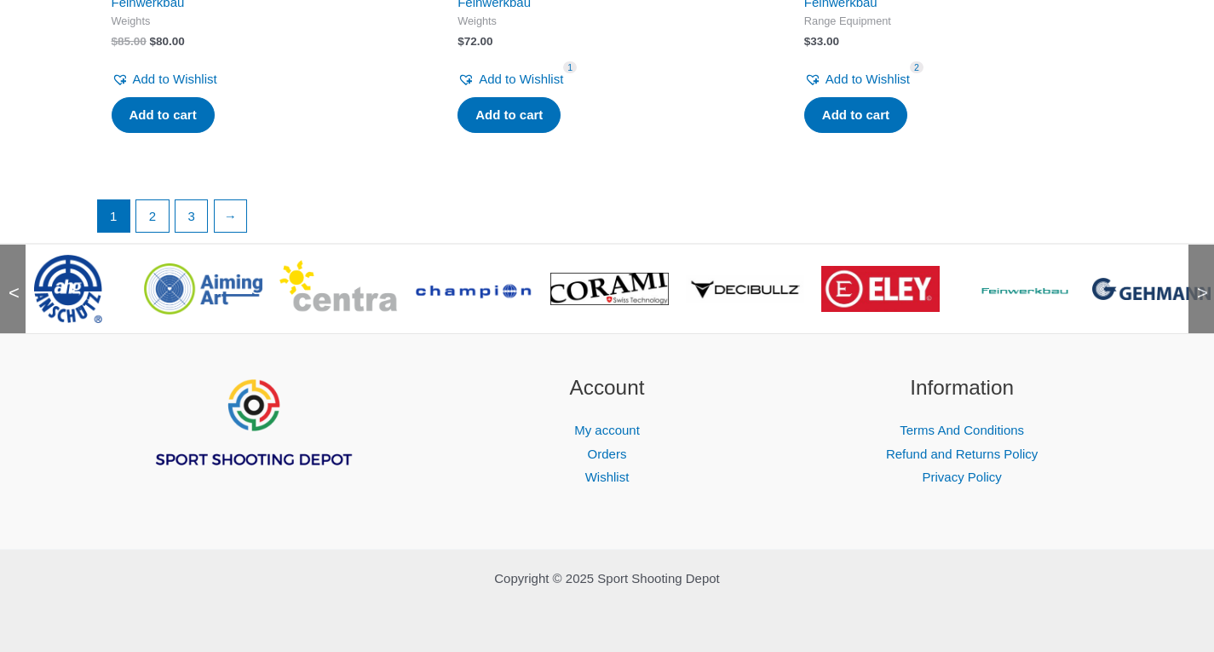
click at [1198, 280] on span ">" at bounding box center [1196, 275] width 17 height 17
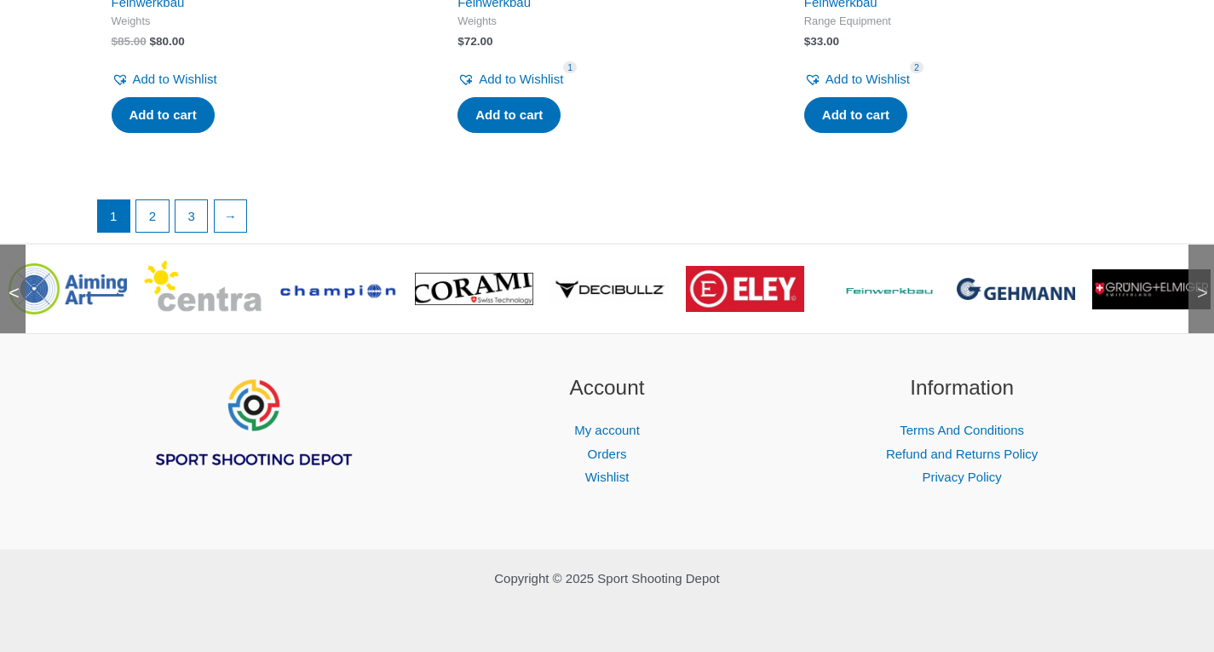
click at [1198, 280] on span ">" at bounding box center [1196, 275] width 17 height 17
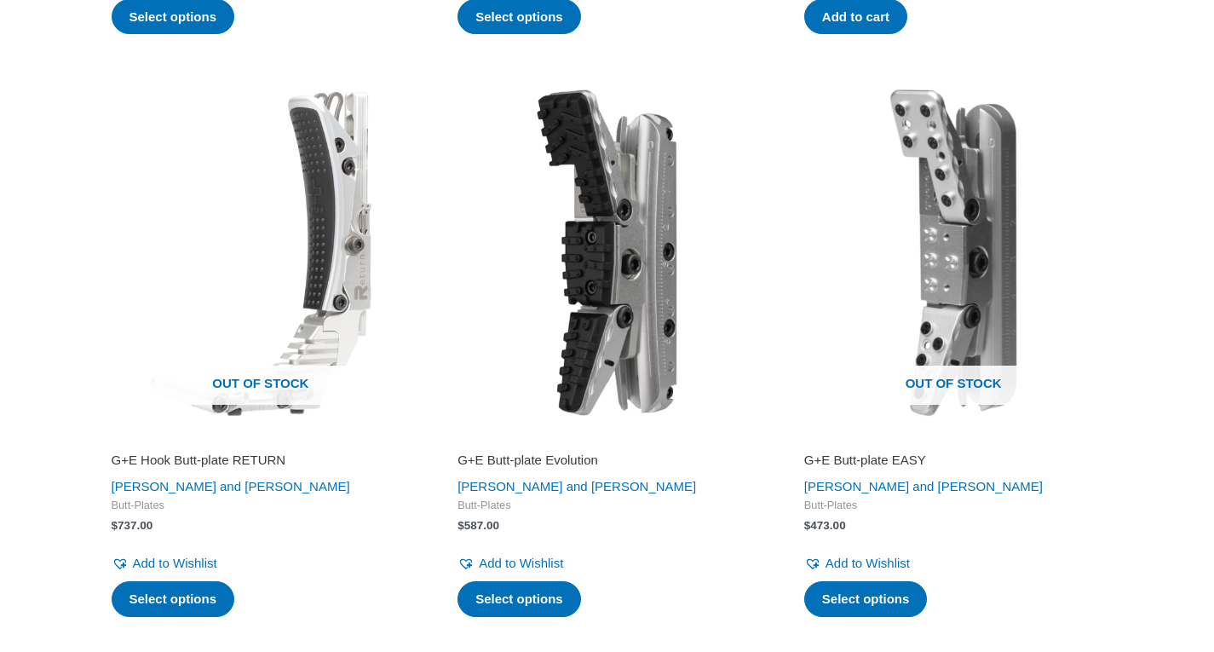
scroll to position [1214, 0]
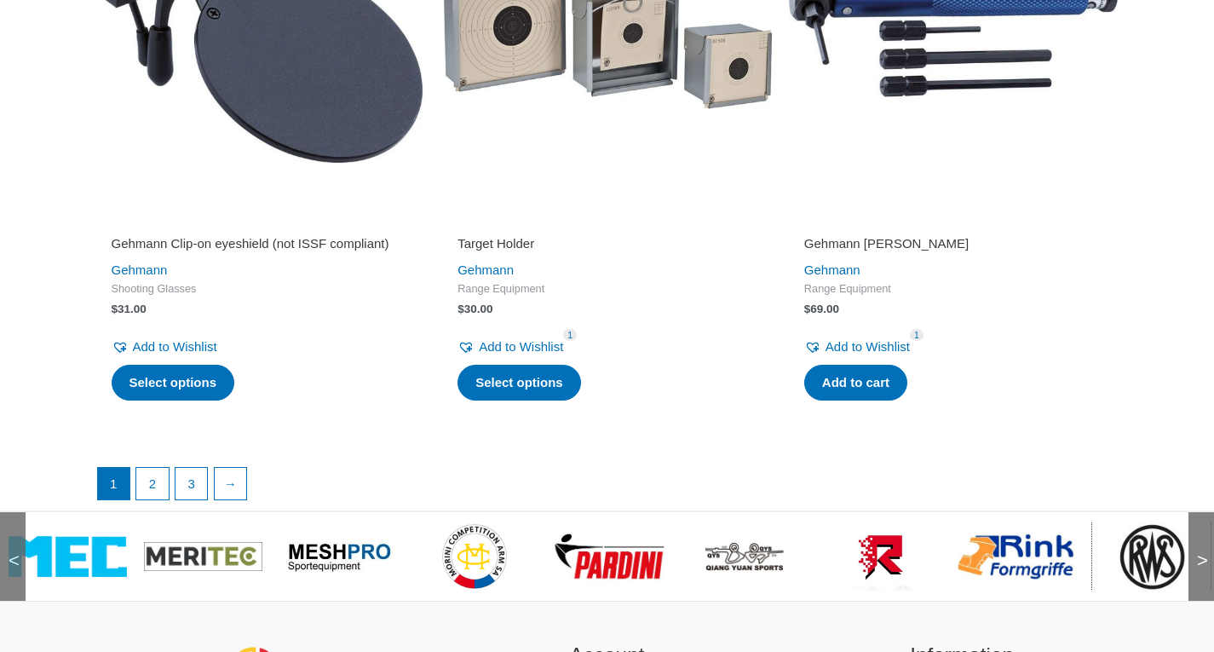
scroll to position [3269, 0]
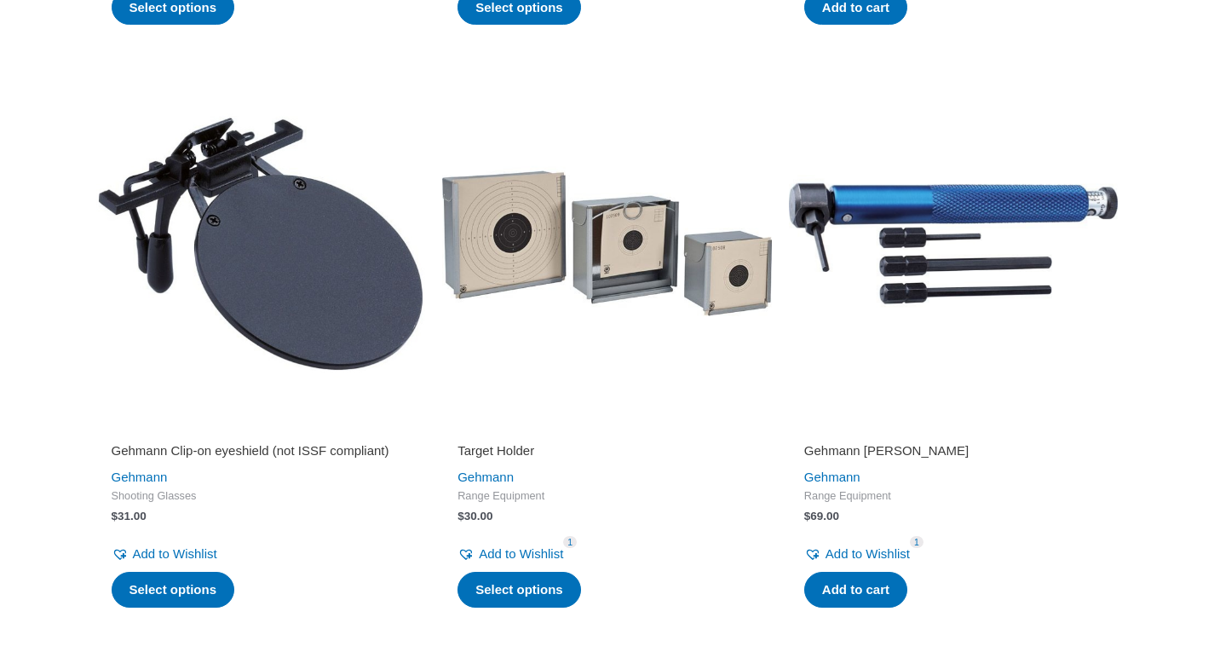
click at [633, 280] on img at bounding box center [607, 243] width 330 height 330
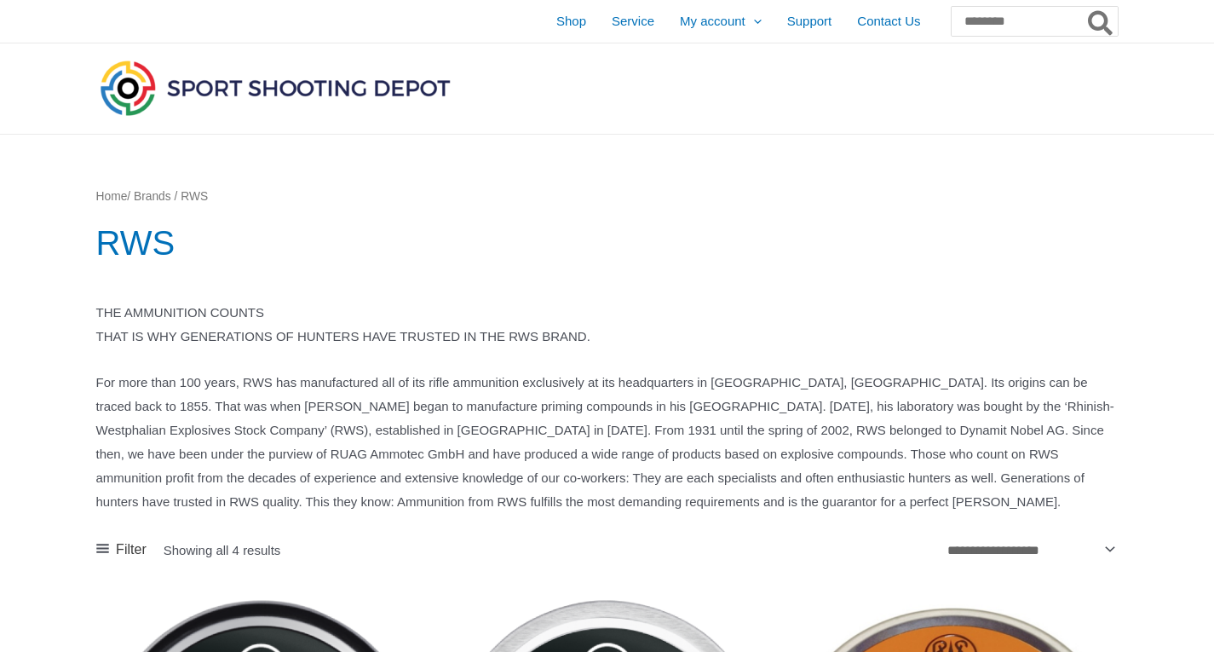
drag, startPoint x: 961, startPoint y: 63, endPoint x: 549, endPoint y: 135, distance: 417.8
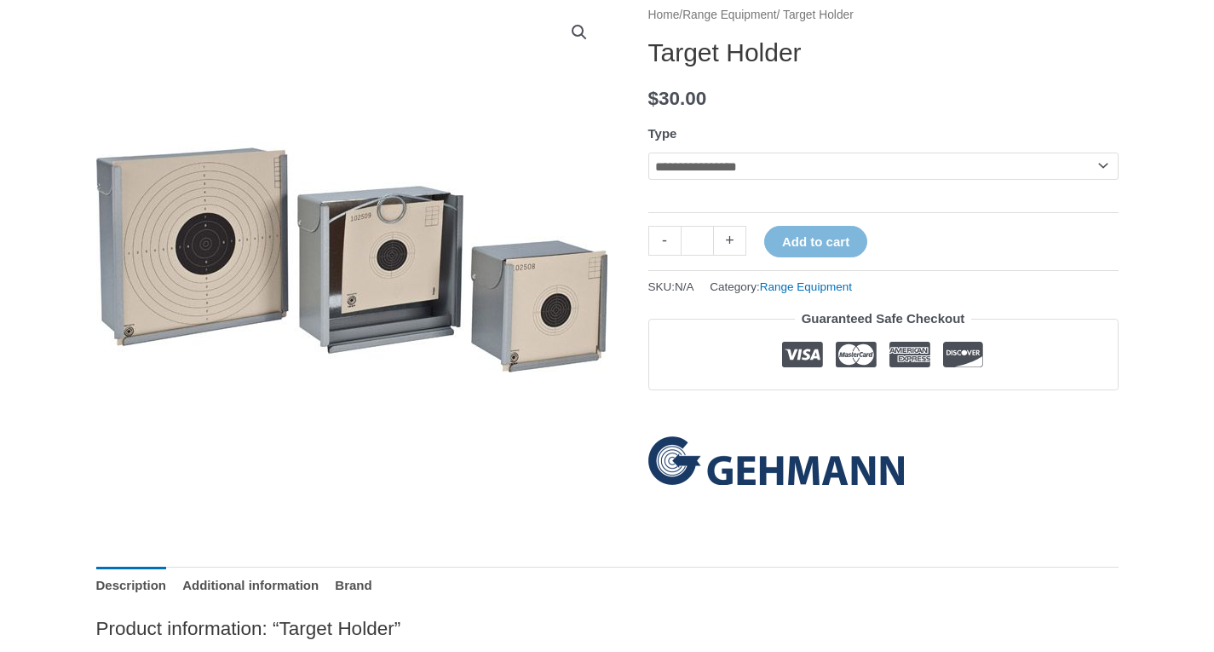
scroll to position [85, 0]
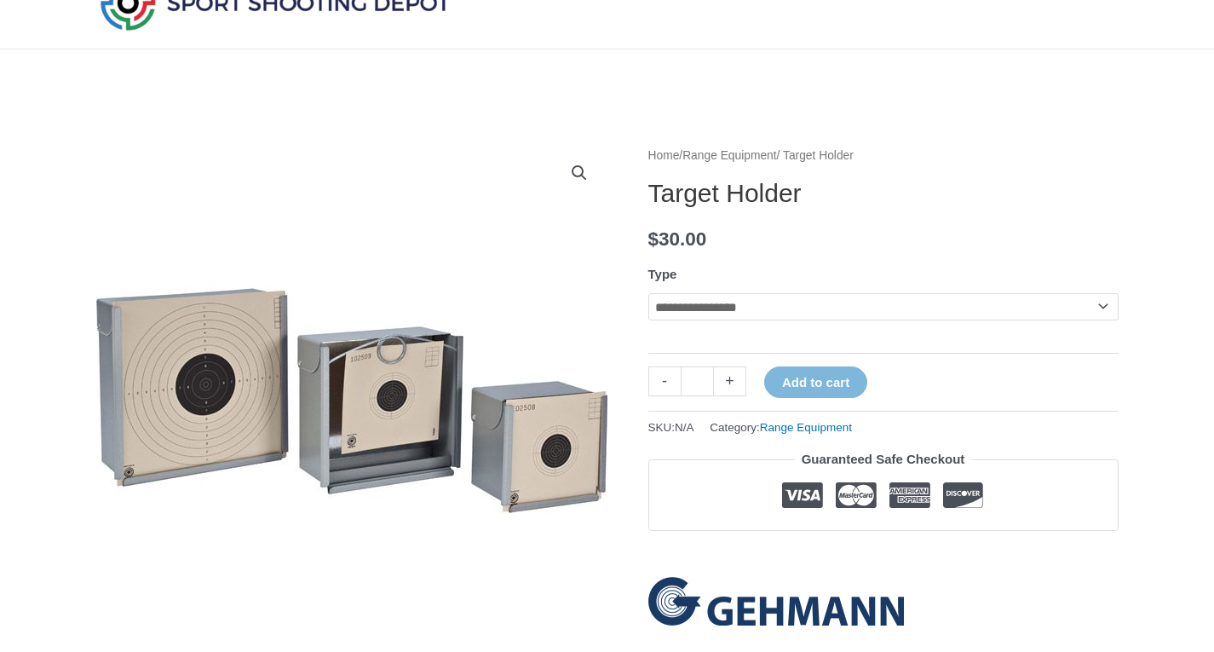
click at [209, 367] on img at bounding box center [351, 400] width 511 height 511
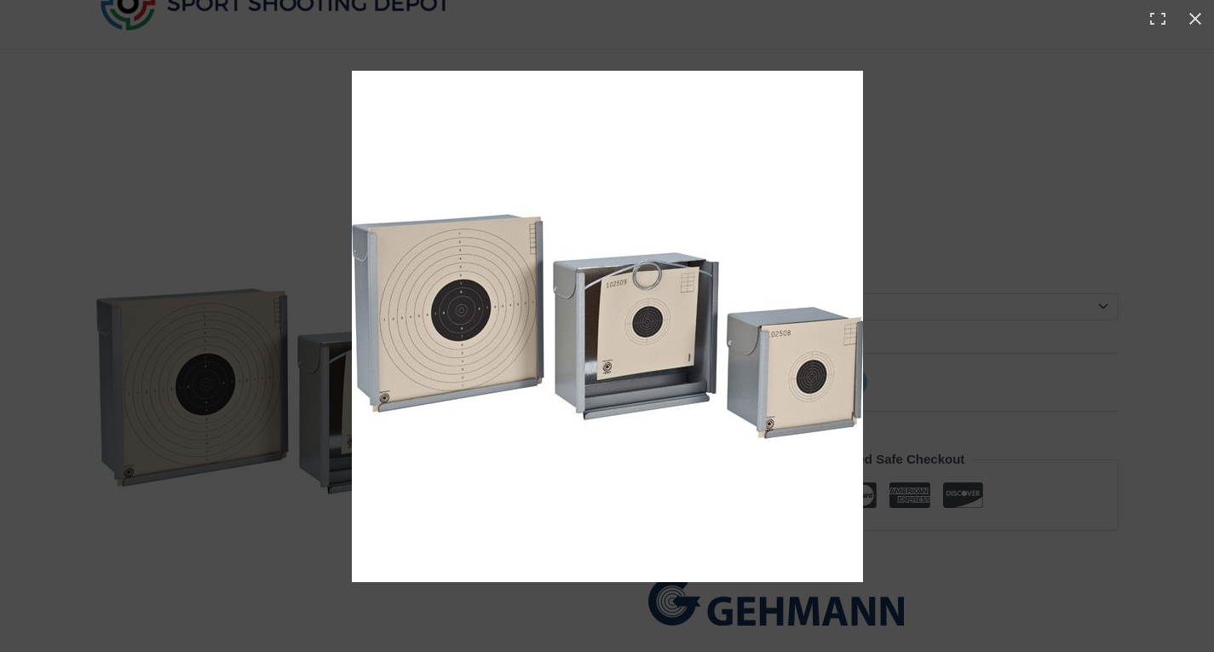
click at [925, 323] on div at bounding box center [890, 360] width 1076 height 578
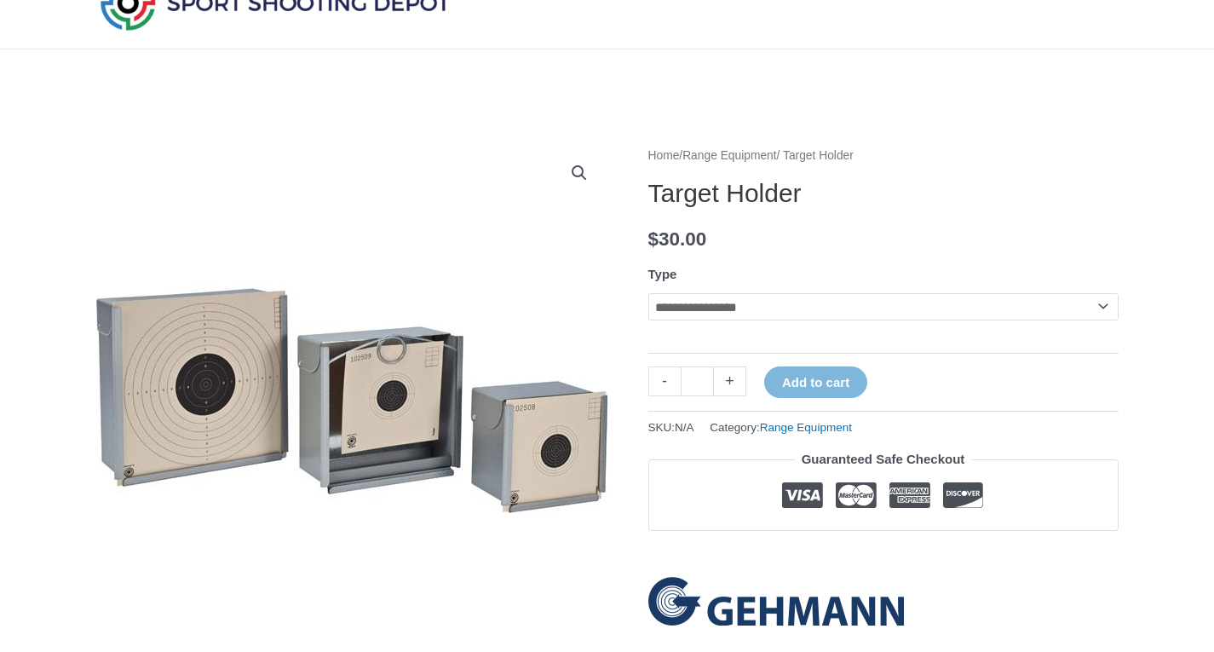
scroll to position [89, 0]
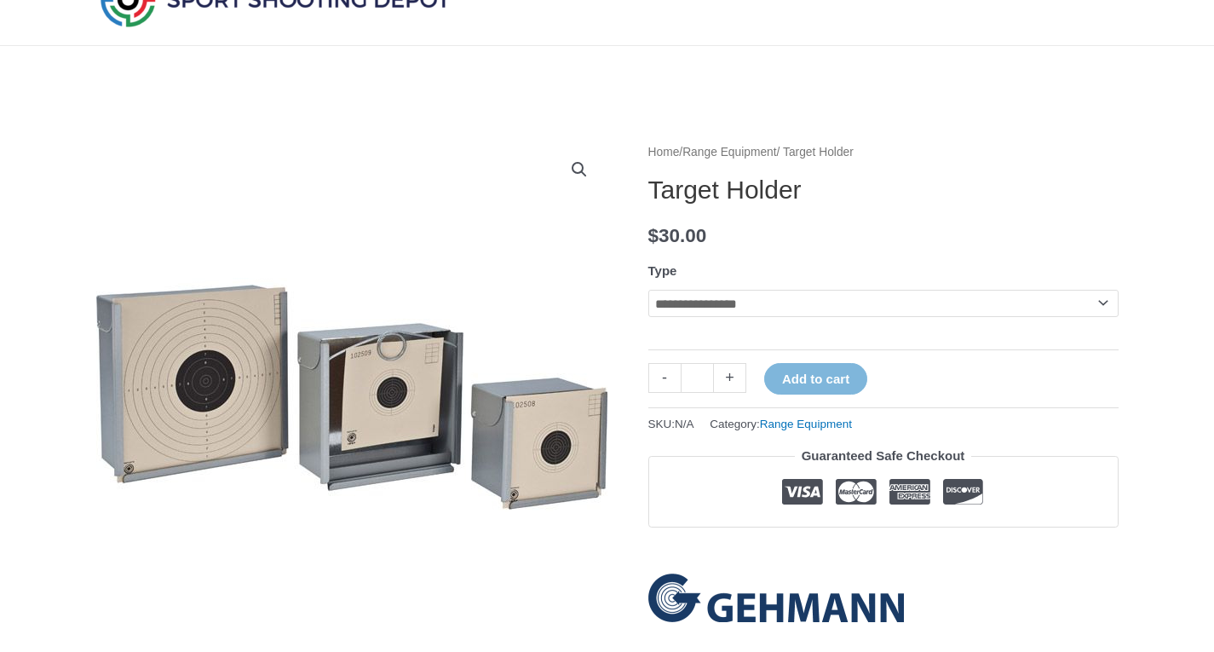
click at [733, 295] on select "**********" at bounding box center [883, 303] width 470 height 27
click at [648, 290] on select "**********" at bounding box center [883, 303] width 470 height 27
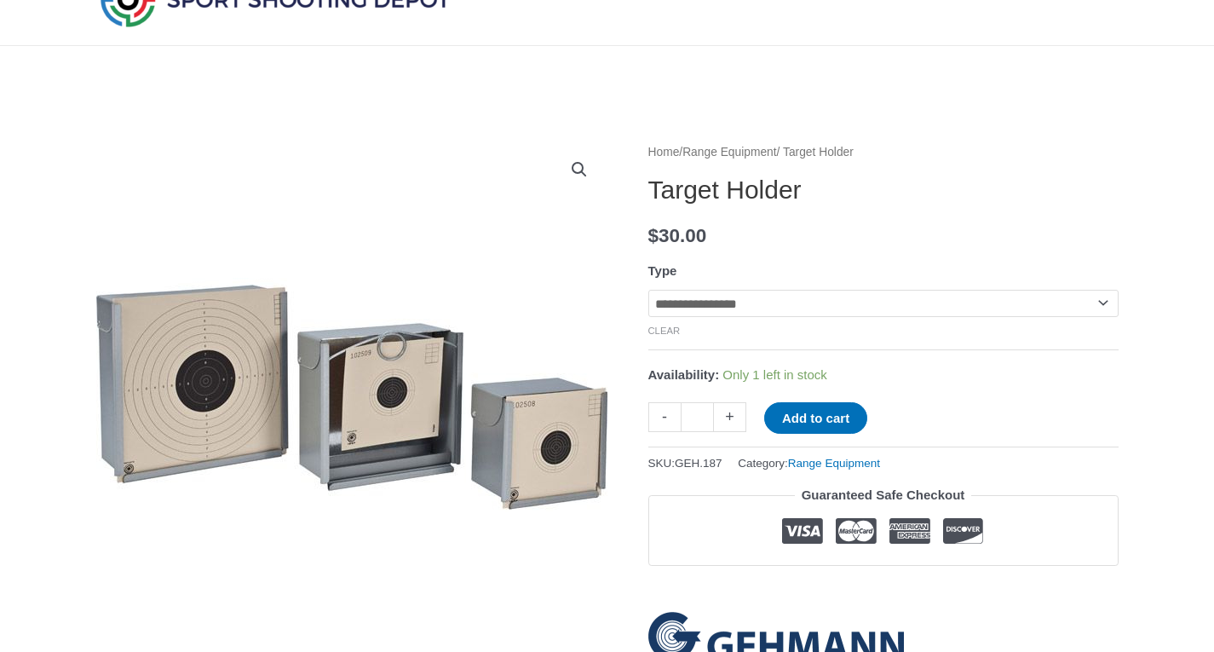
click at [715, 311] on select "**********" at bounding box center [883, 303] width 470 height 27
select select "*****"
click at [648, 290] on select "**********" at bounding box center [883, 303] width 470 height 27
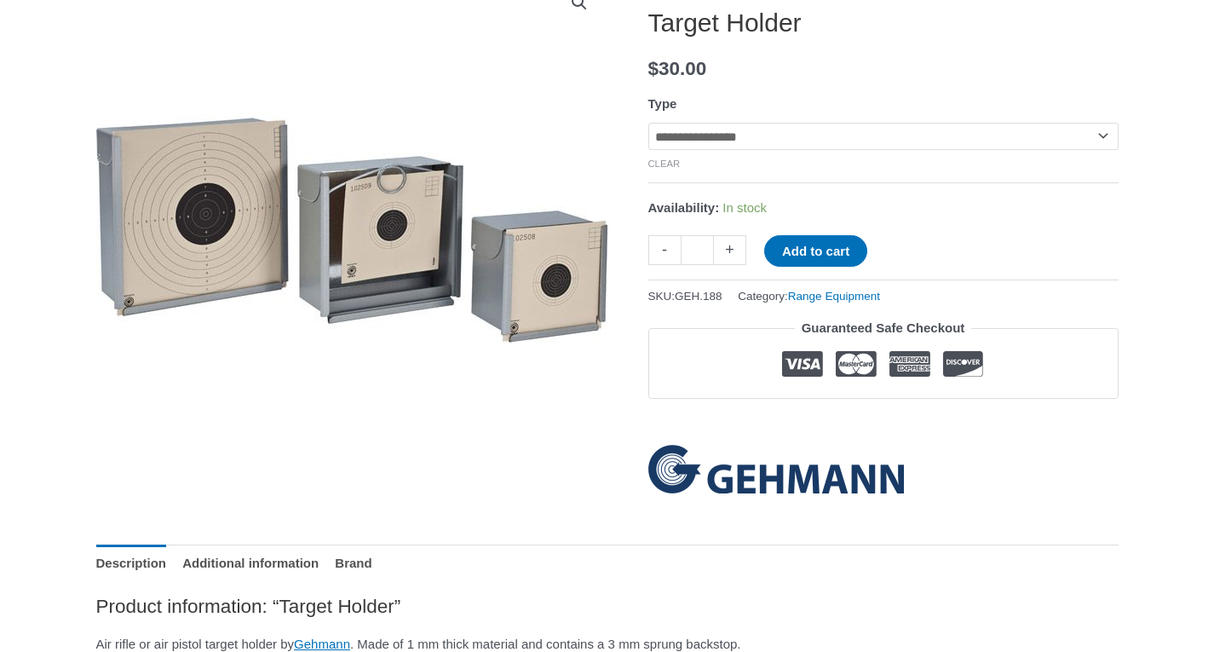
scroll to position [0, 0]
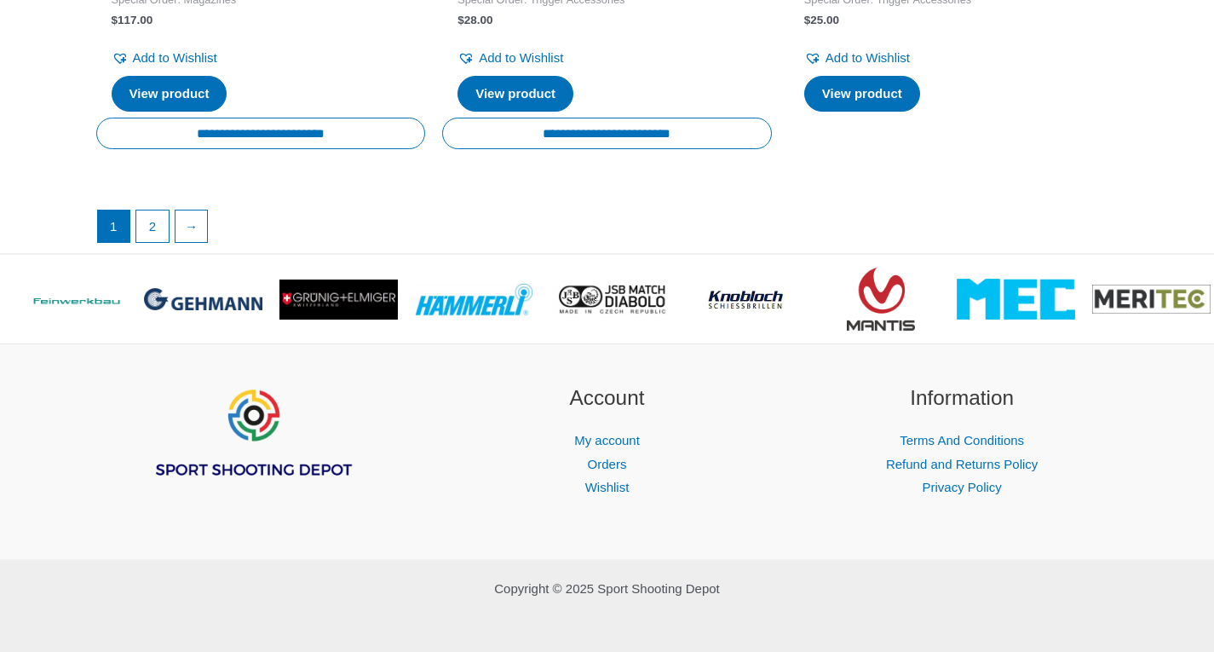
scroll to position [3313, 0]
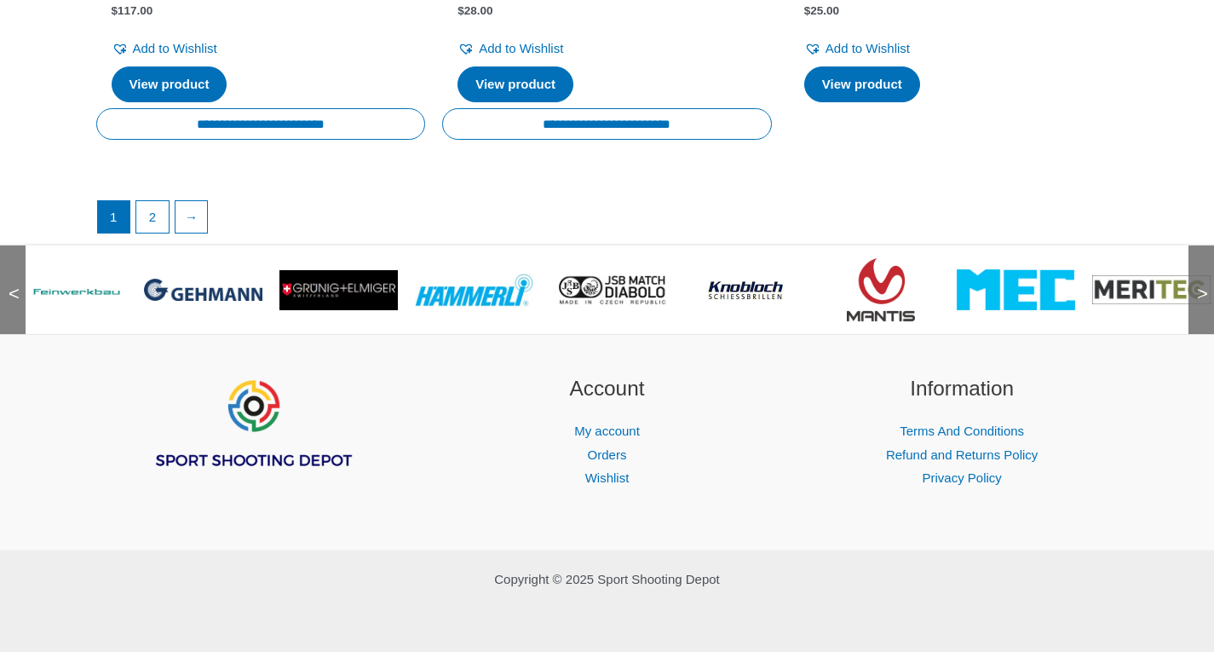
click at [1193, 278] on span ">" at bounding box center [1196, 276] width 17 height 17
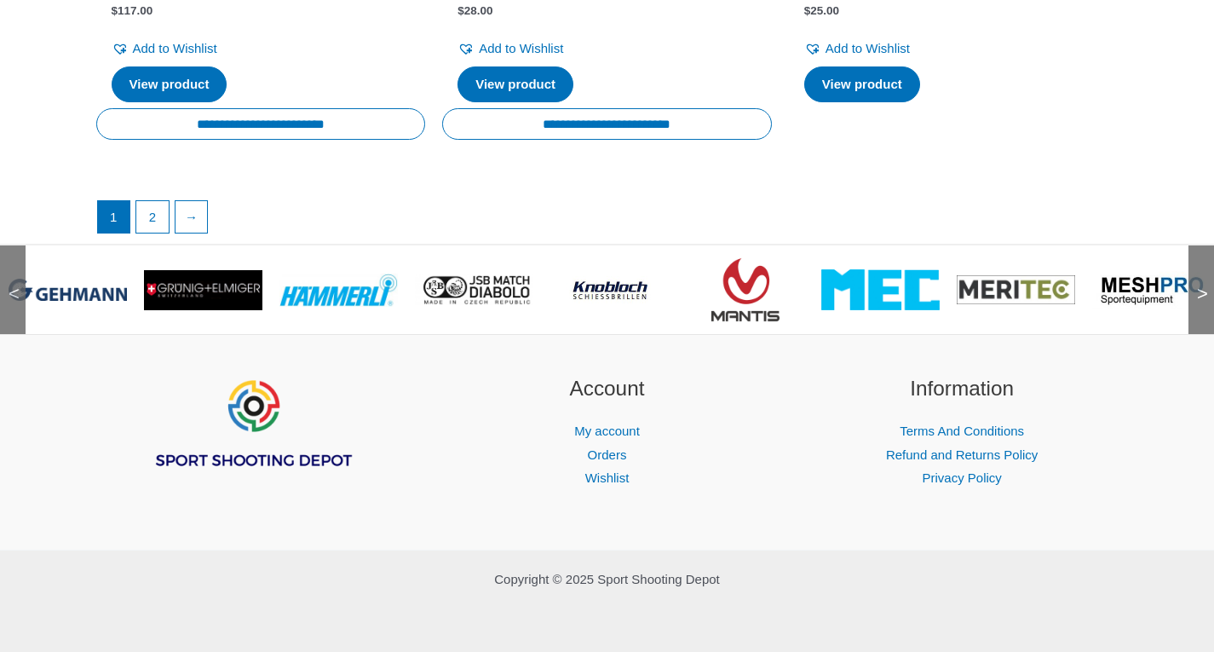
click at [1193, 278] on span ">" at bounding box center [1196, 276] width 17 height 17
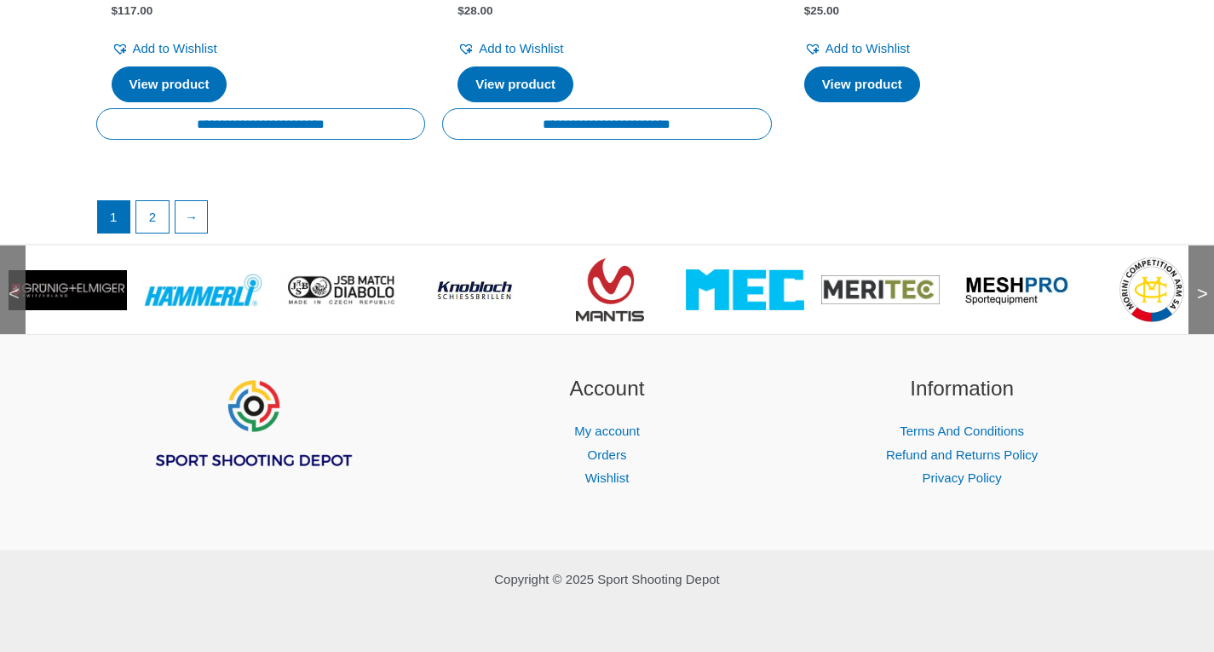
click at [1193, 278] on span ">" at bounding box center [1196, 276] width 17 height 17
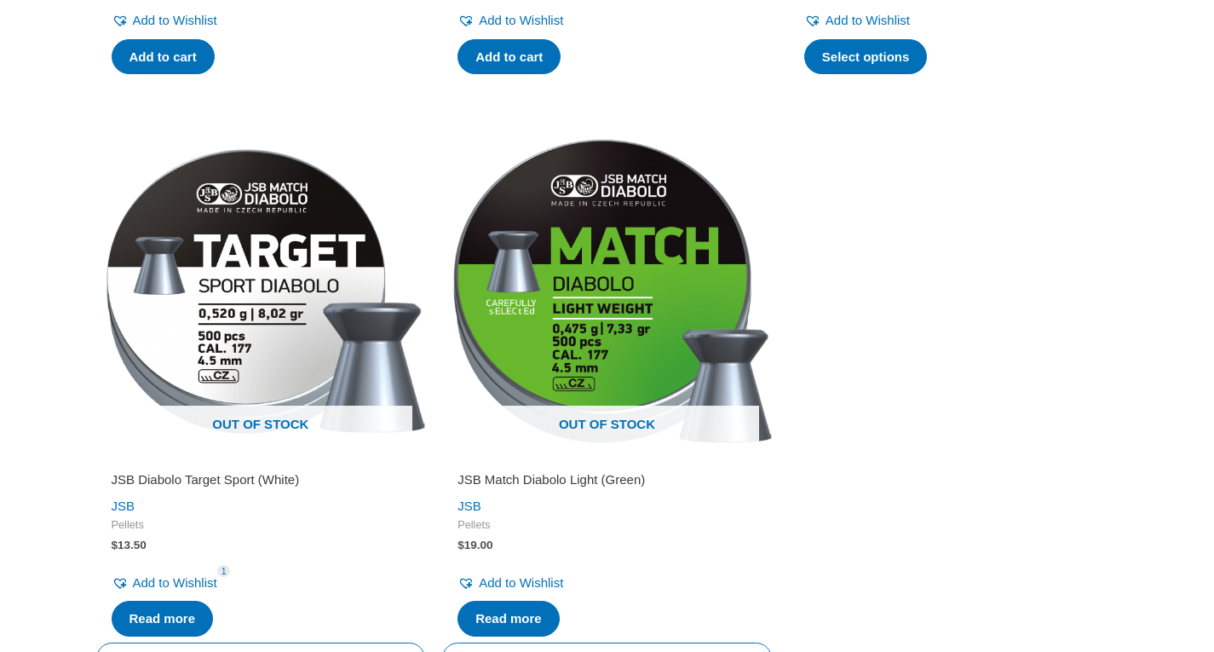
scroll to position [1193, 0]
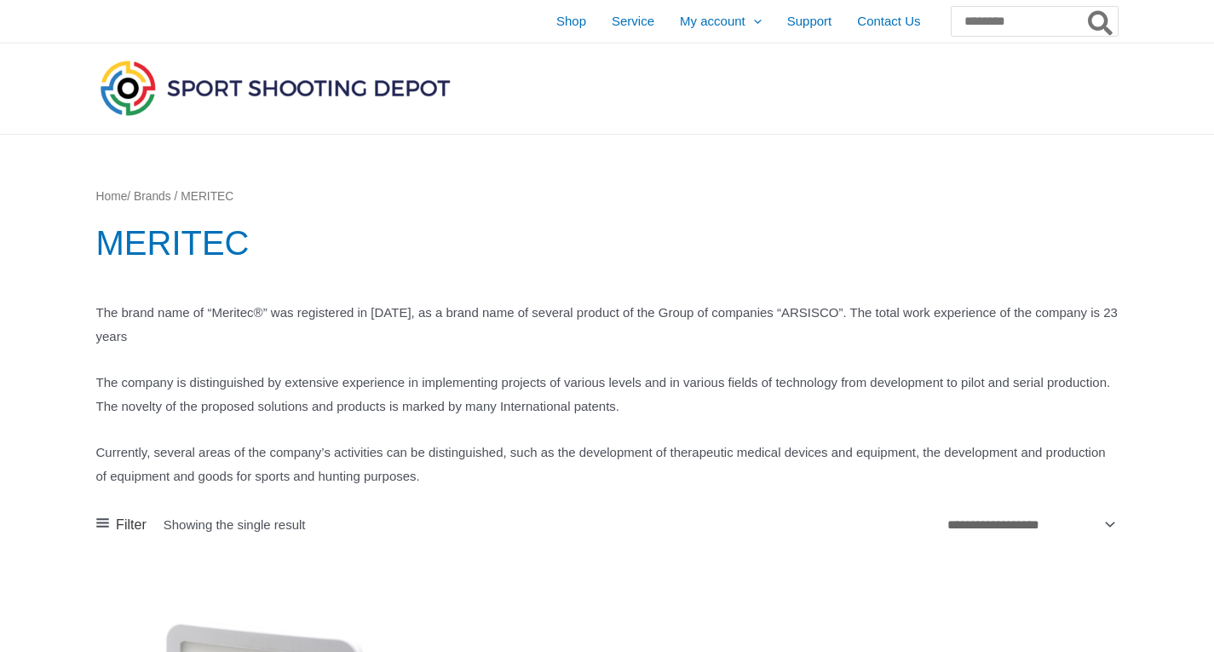
scroll to position [426, 0]
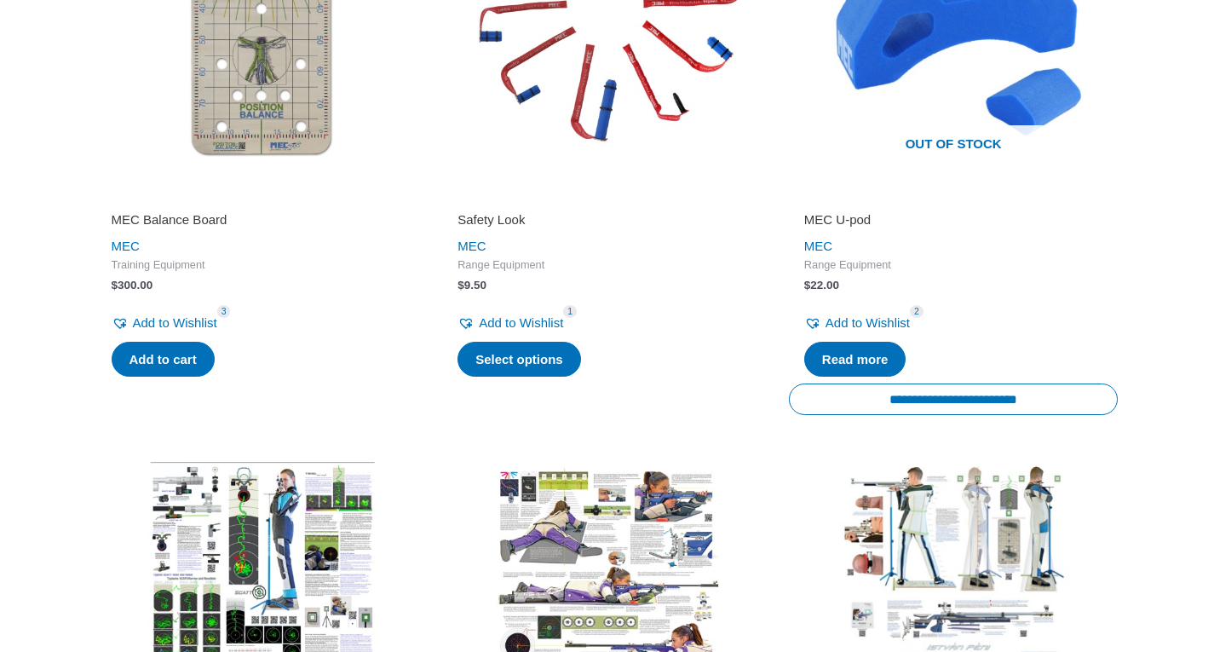
scroll to position [2896, 0]
